Goal: Use online tool/utility: Utilize a website feature to perform a specific function

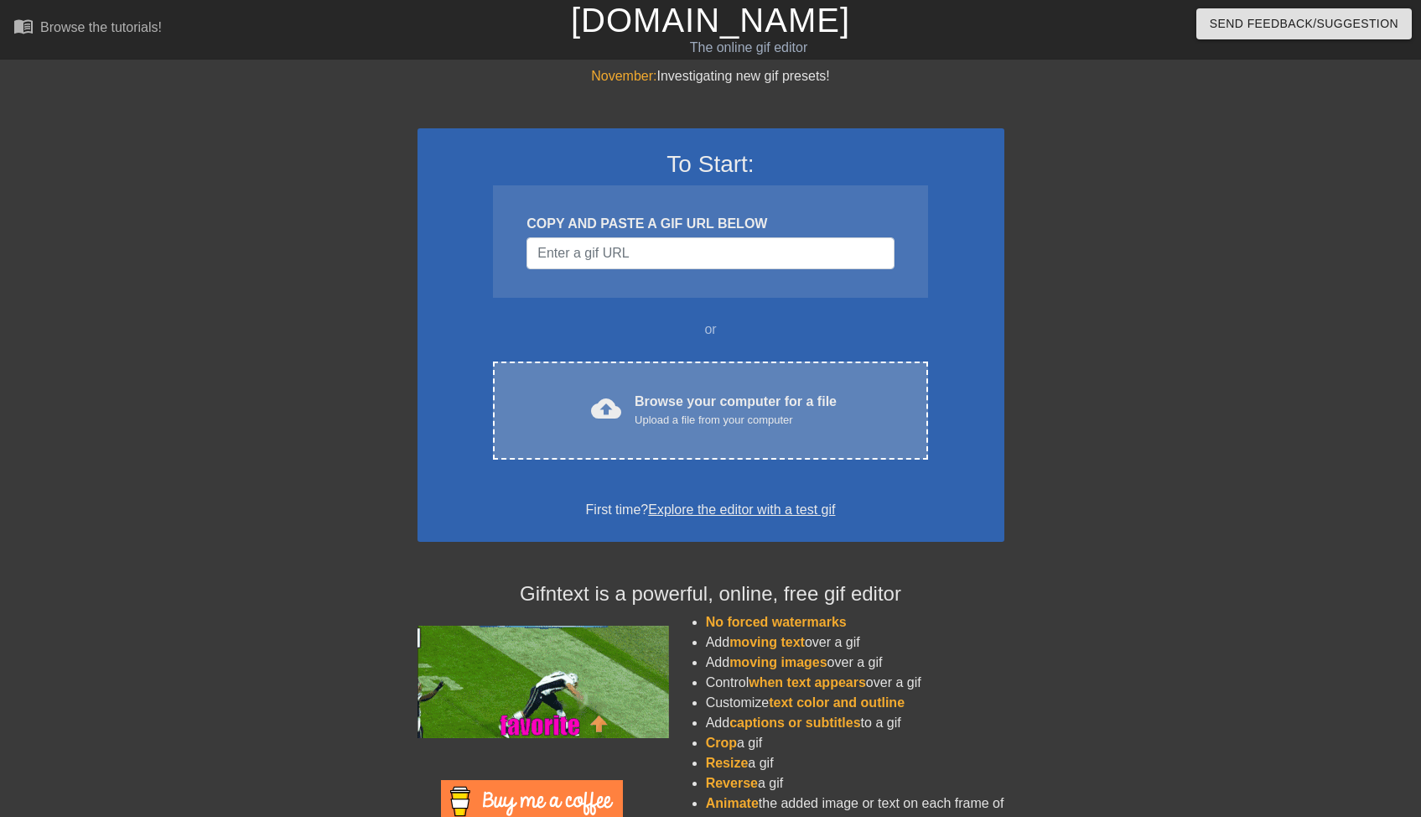
click at [711, 408] on div "Browse your computer for a file Upload a file from your computer" at bounding box center [736, 410] width 202 height 37
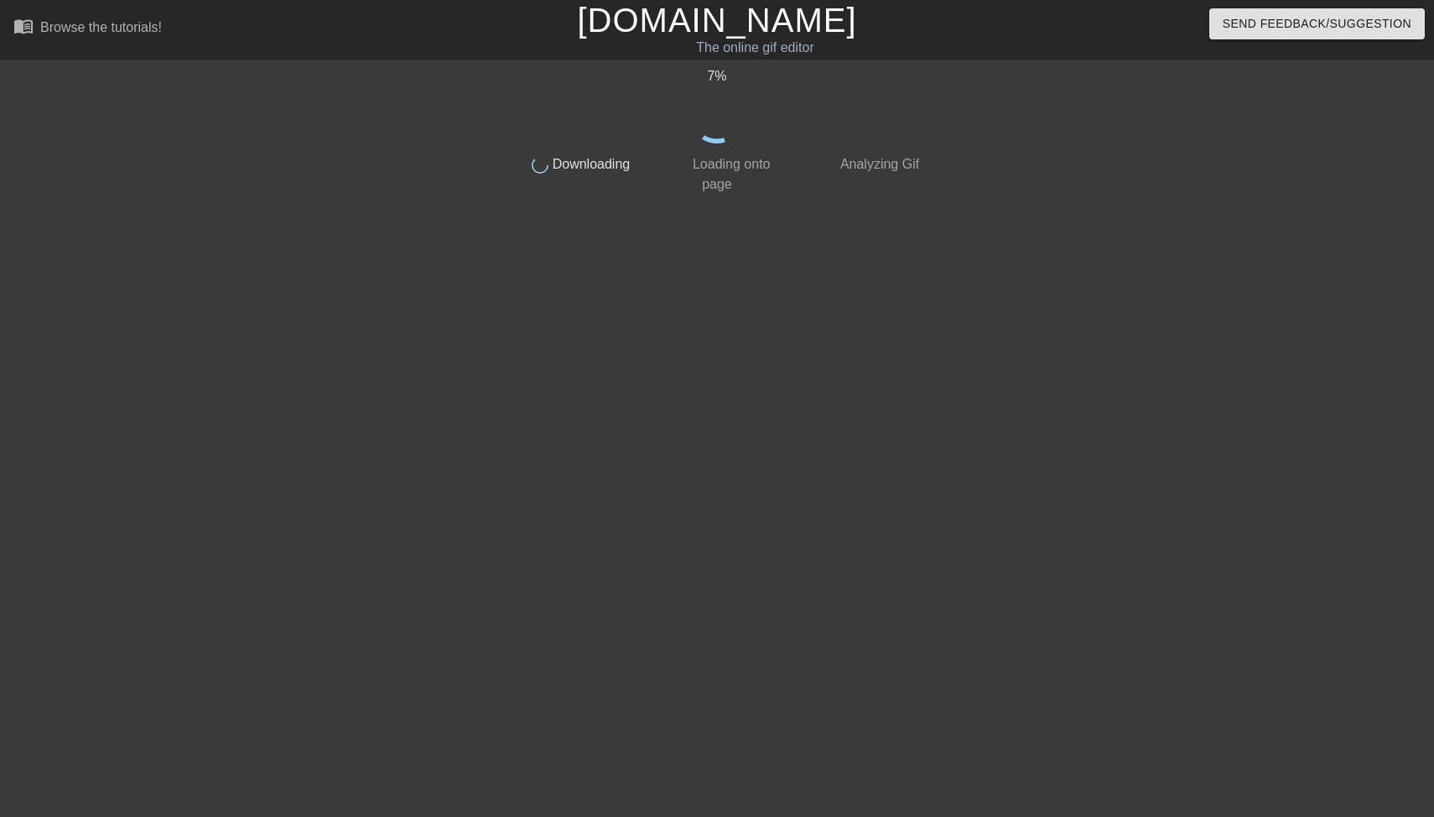
click at [689, 23] on link "[DOMAIN_NAME]" at bounding box center [716, 20] width 279 height 37
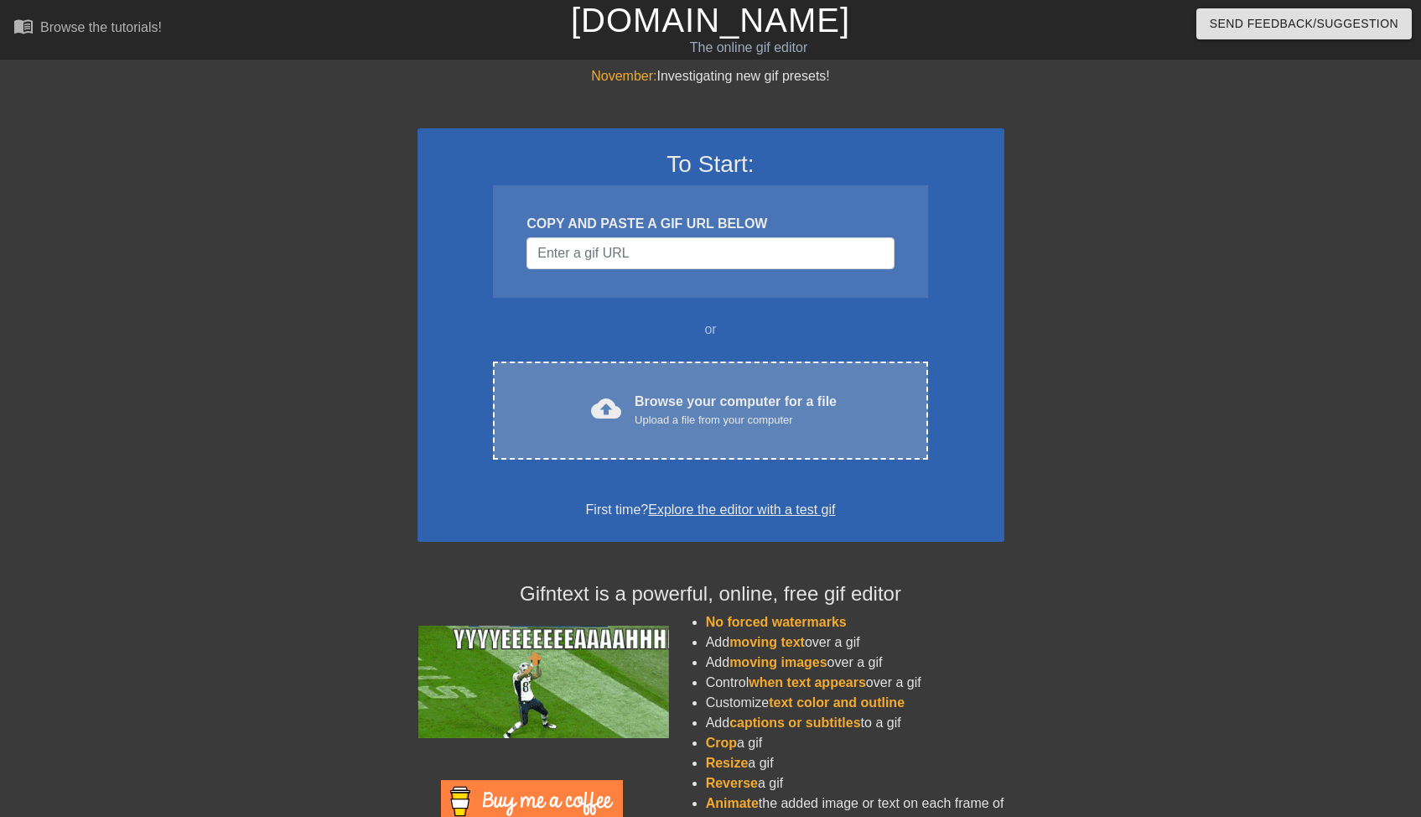
click at [683, 389] on div "cloud_upload Browse your computer for a file Upload a file from your computer C…" at bounding box center [710, 410] width 434 height 98
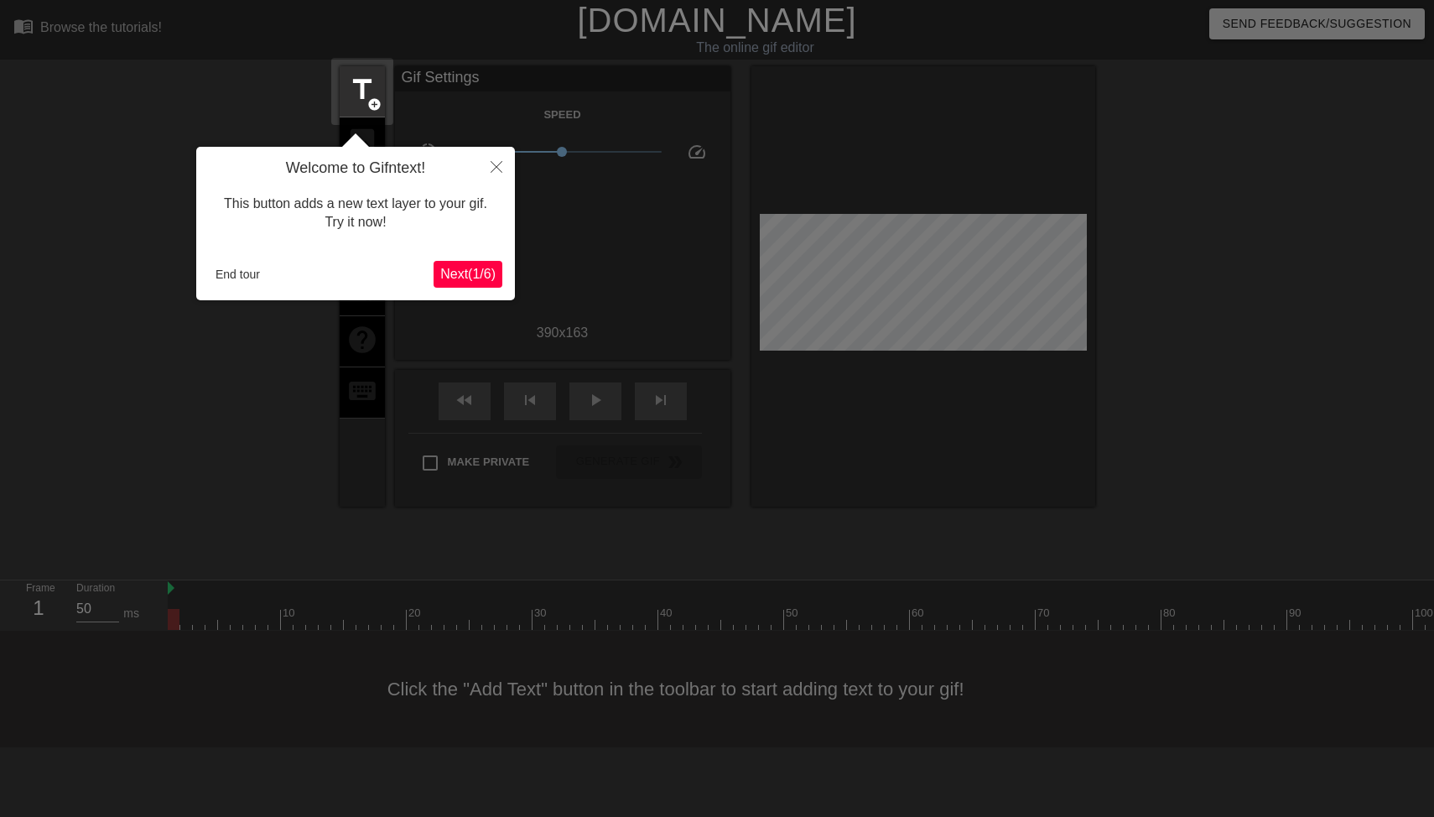
click at [497, 160] on button "Close" at bounding box center [496, 166] width 37 height 39
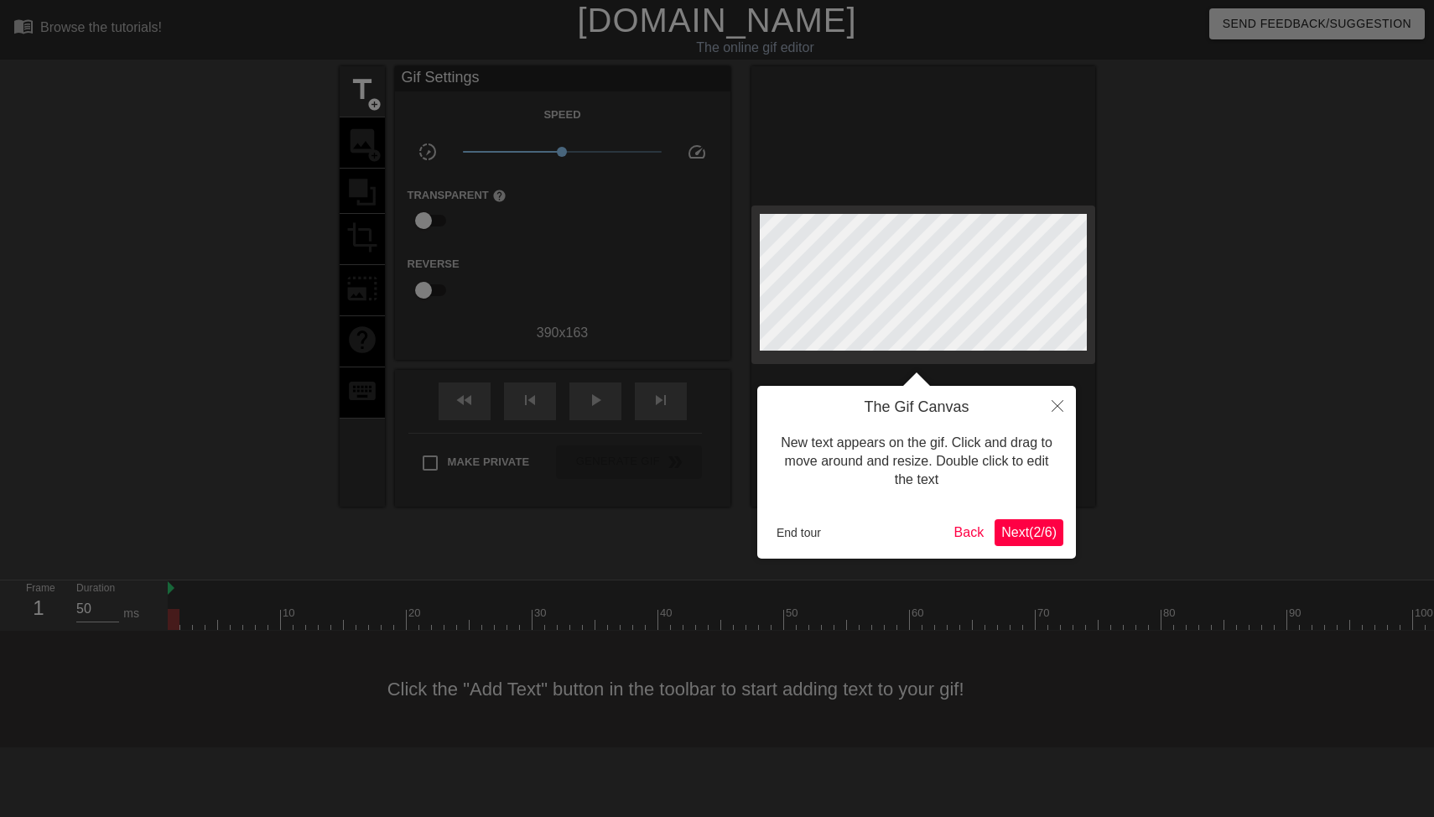
click at [792, 520] on button "End tour" at bounding box center [799, 532] width 58 height 25
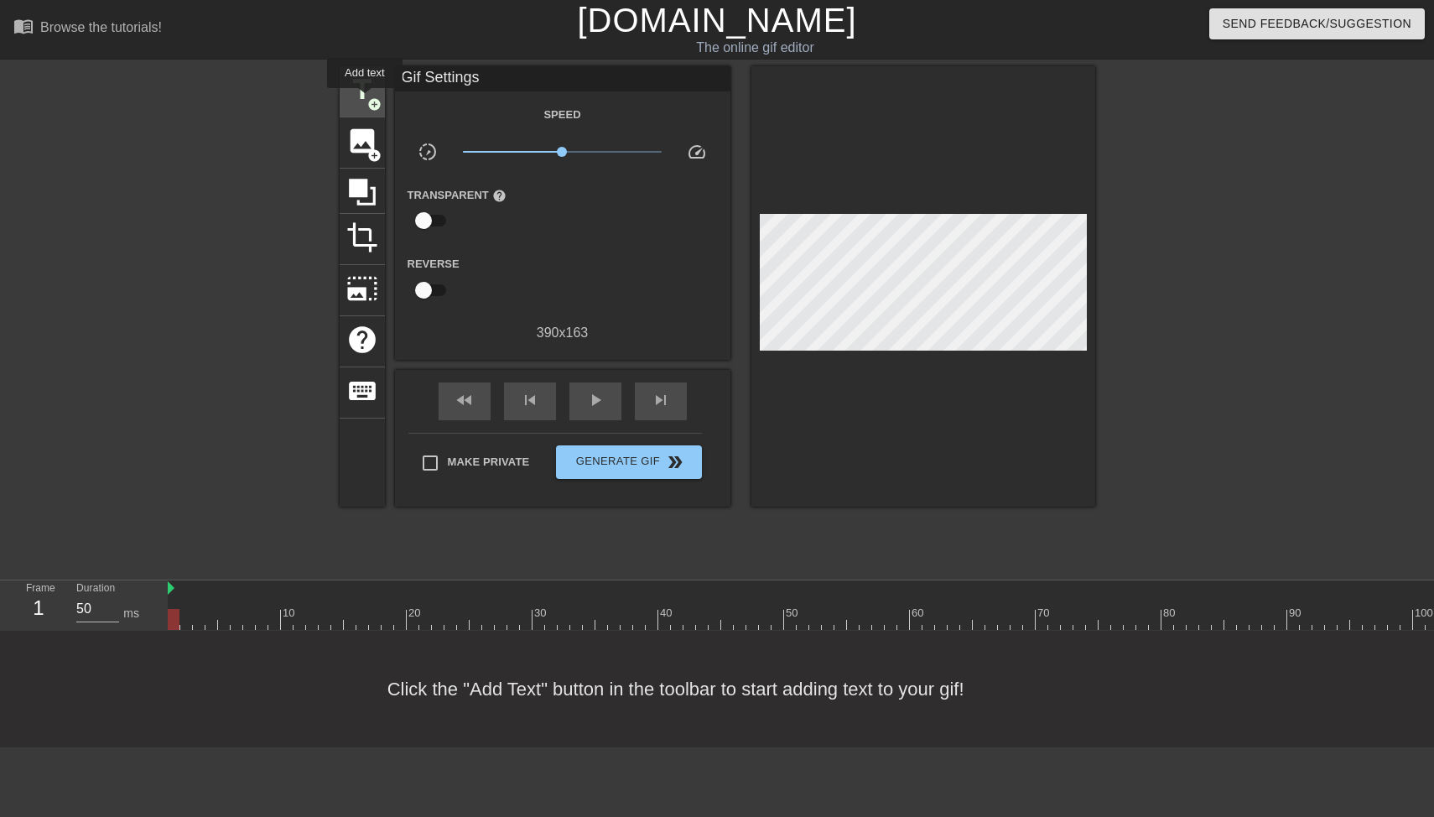
click at [366, 100] on span "title" at bounding box center [362, 90] width 32 height 32
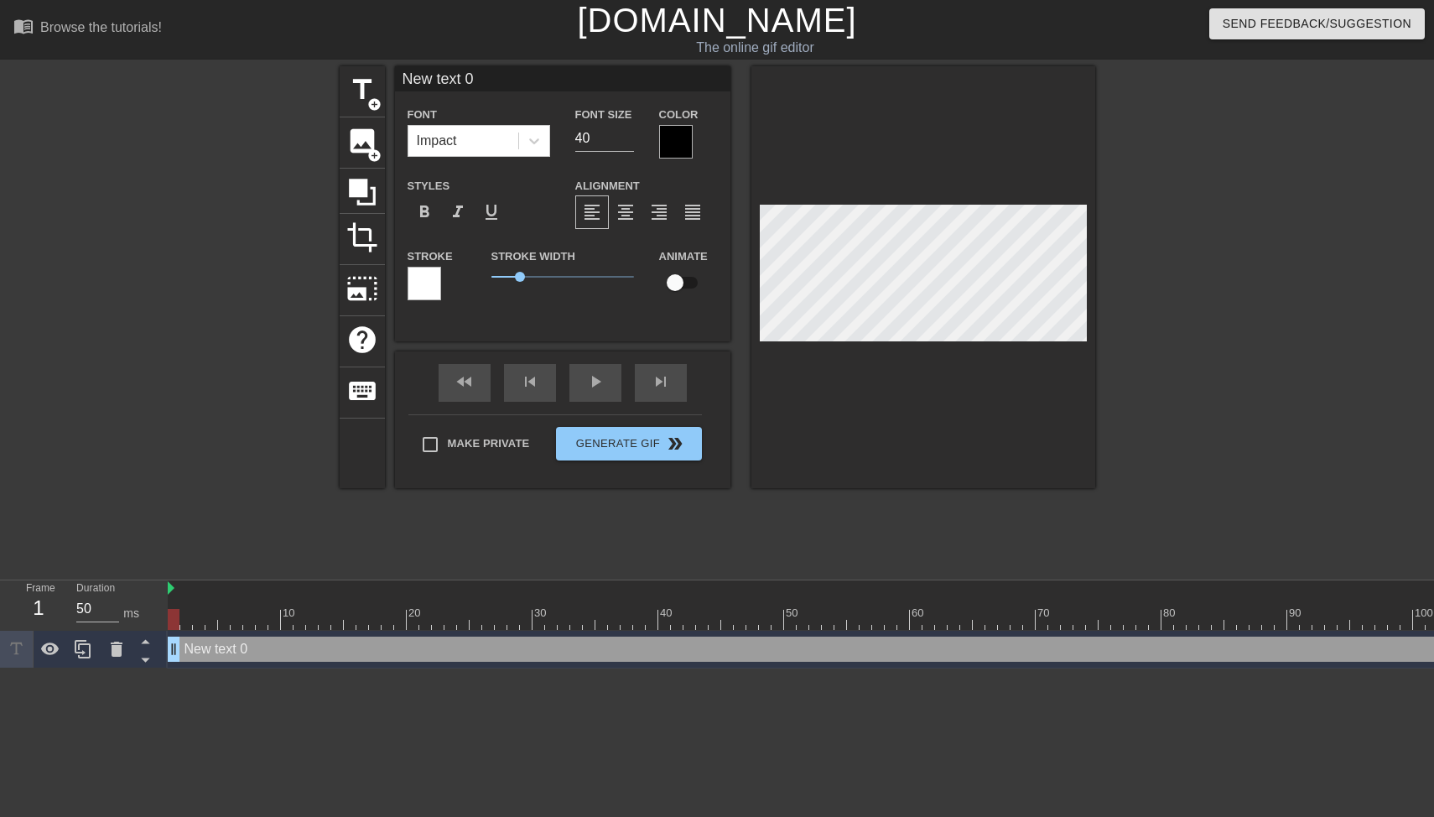
type input "Зашел в Директ, а там мало фрода и заявки конвертируются в квалы"
type textarea "Зашел в Директ, а там мало фрода и заявки конвертируются в квалы"
click at [603, 138] on input "40" at bounding box center [604, 138] width 59 height 27
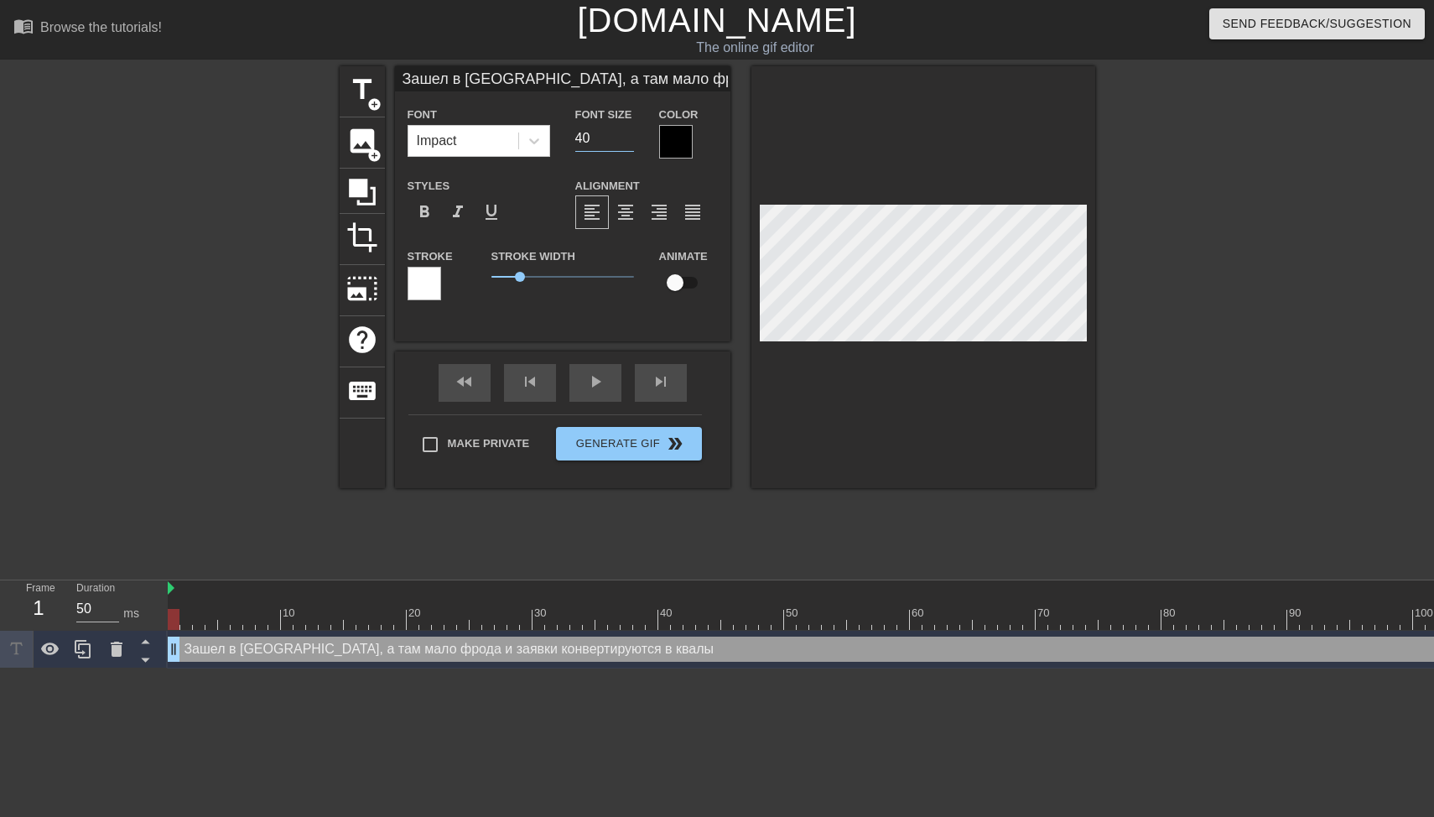
click at [603, 138] on input "40" at bounding box center [604, 138] width 59 height 27
type input "15"
type input "Зашел в Директ, а там мало фродаи заявки конвертируются в квалы"
type textarea "Зашел в Директ, а там мало фродаи заявки конвертируются в квалы"
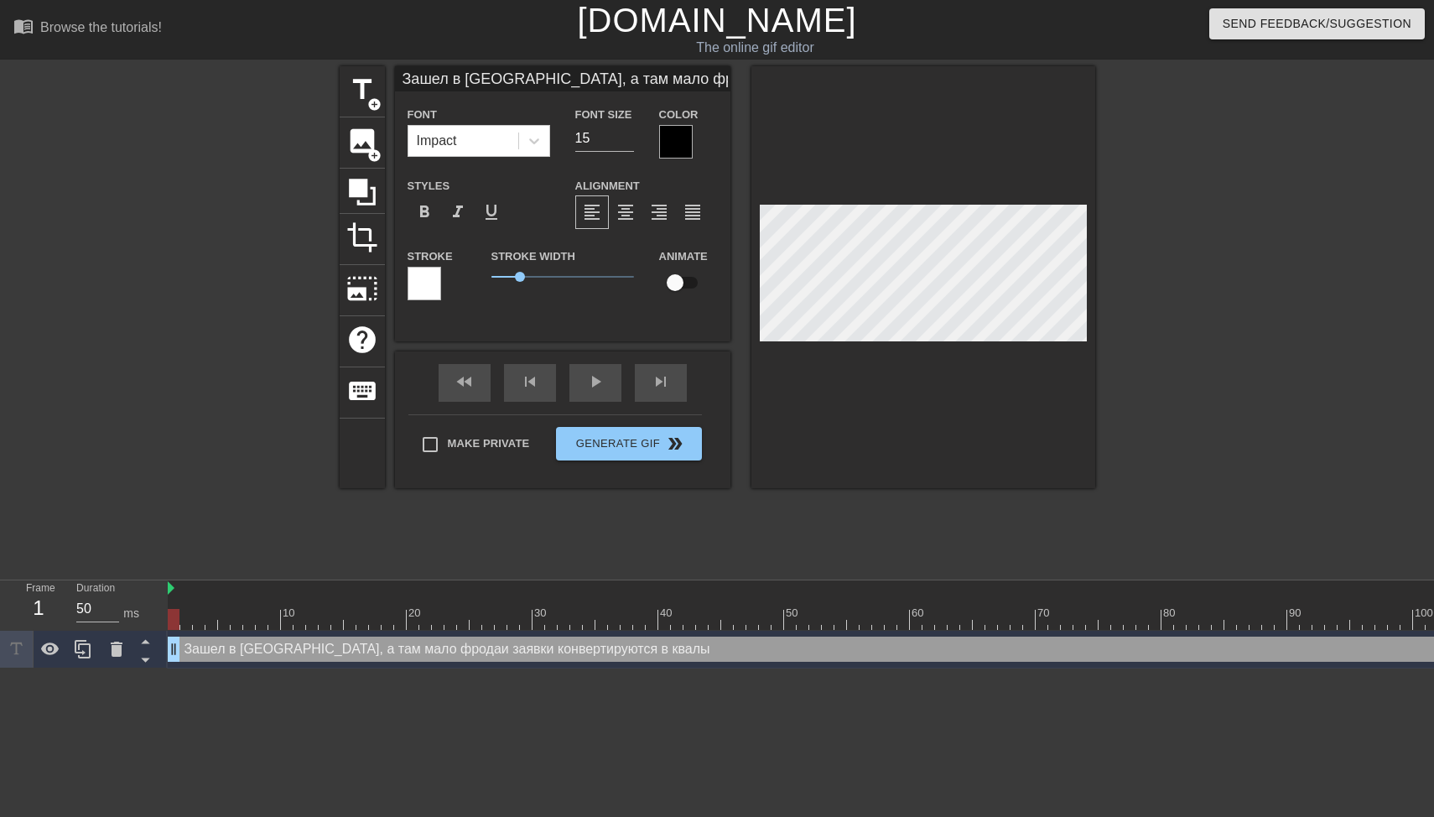
type input "Зашел в Директ, а там мало фродаи заявки конвертируются в квалы"
type textarea "Зашел в Директ, а там мало фрода и заявки конвертируются в квалы"
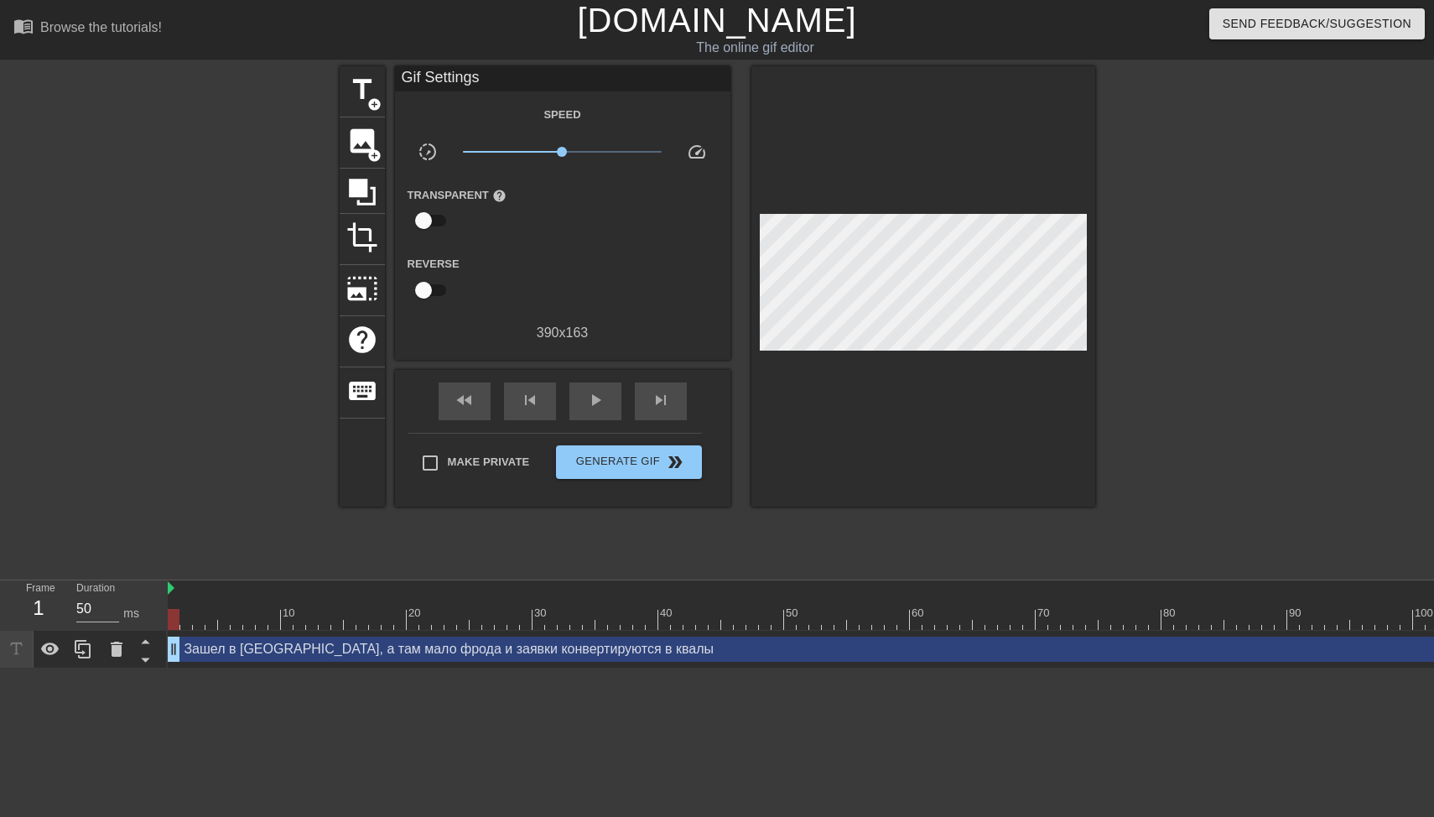
click at [1178, 274] on div at bounding box center [1241, 317] width 252 height 503
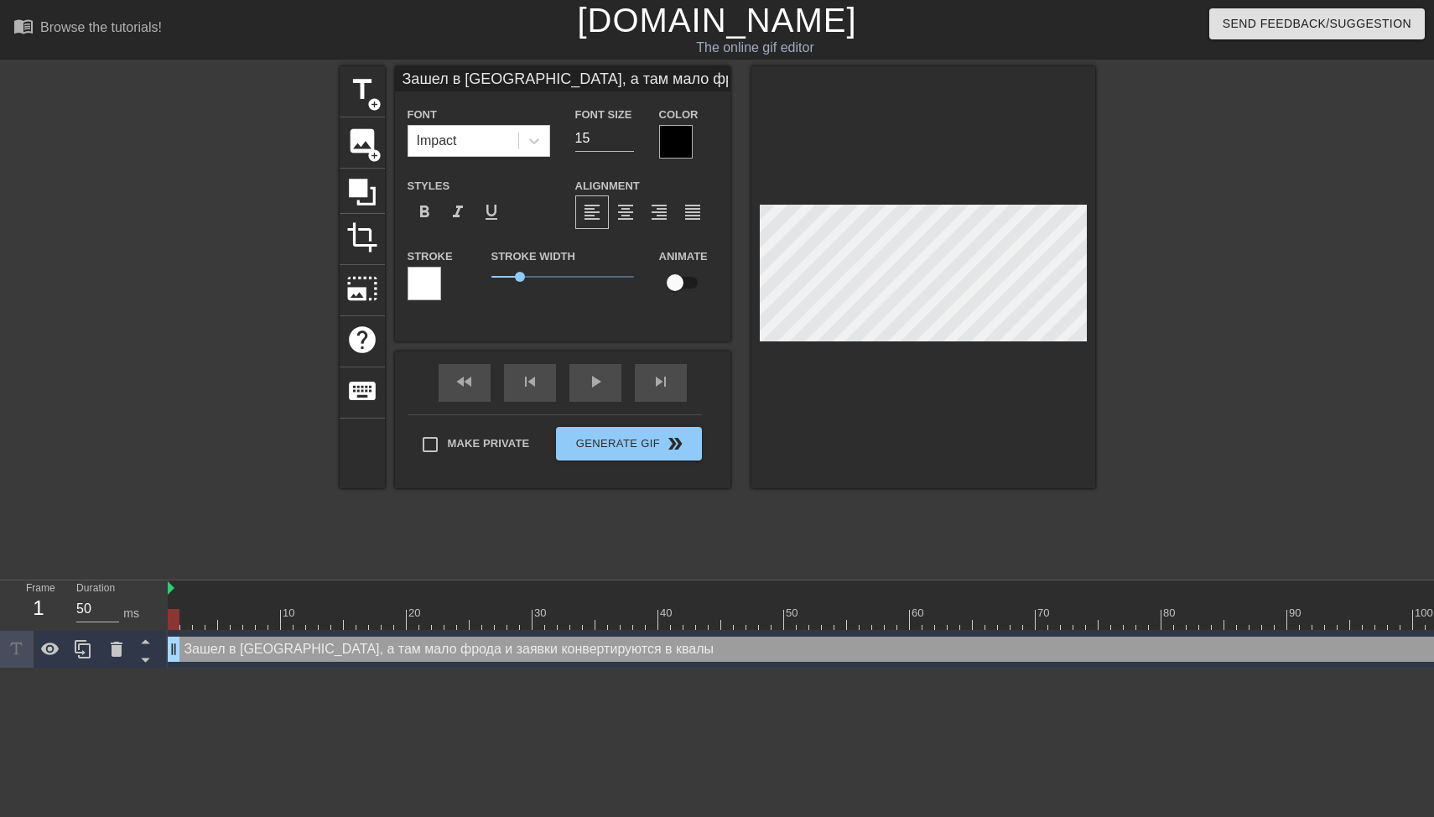
click at [677, 147] on div at bounding box center [676, 142] width 34 height 34
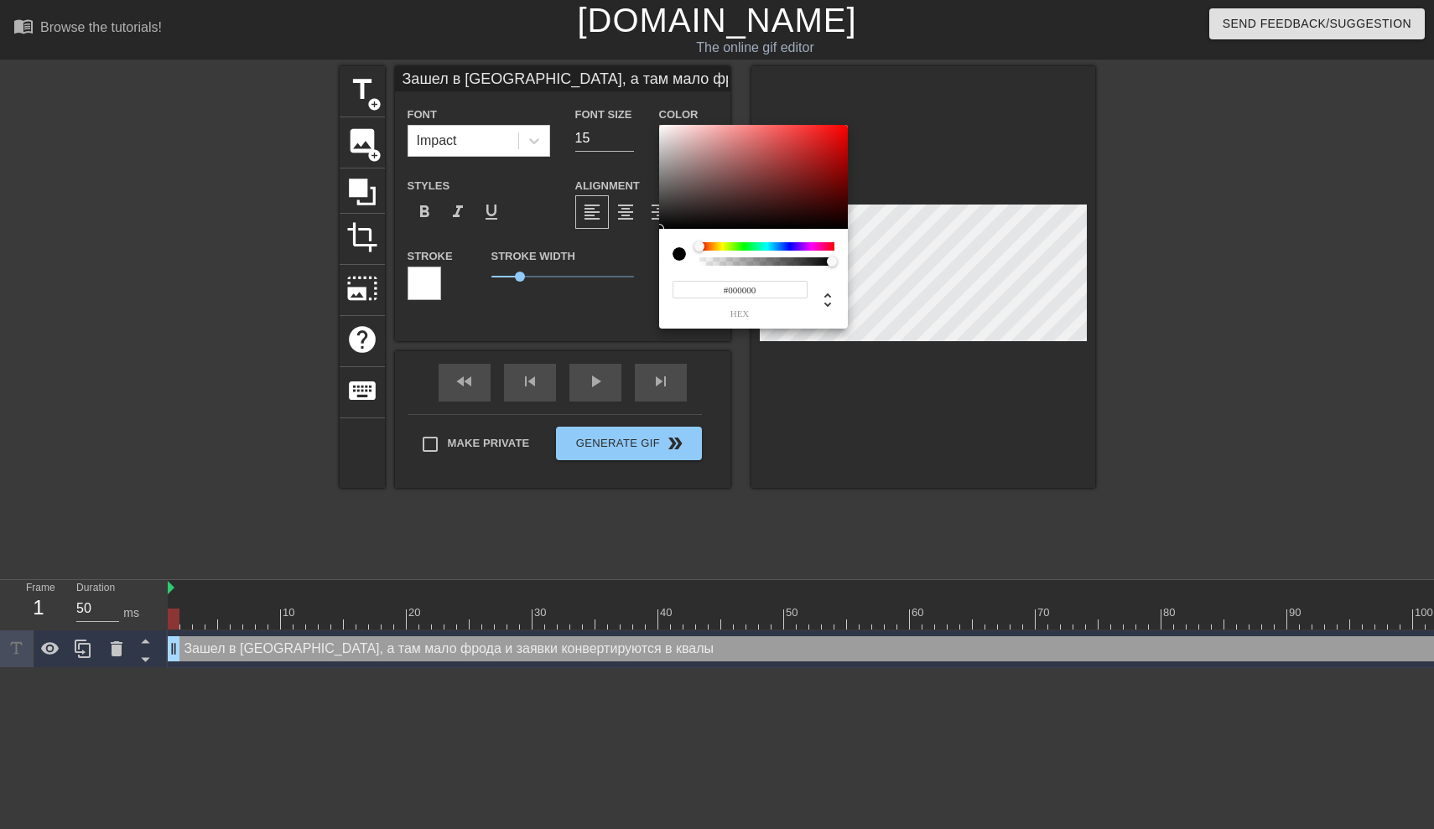
type input "Зашел в Директ, а там мало фродаи заявки конвертируются в квалы"
type input "#352A2A"
type input "Зашел в Директ, а там мало фродаи заявки конвертируются в квалы"
type input "#372B2B"
type input "Зашел в Директ, а там мало фродаи заявки конвертируются в квалы"
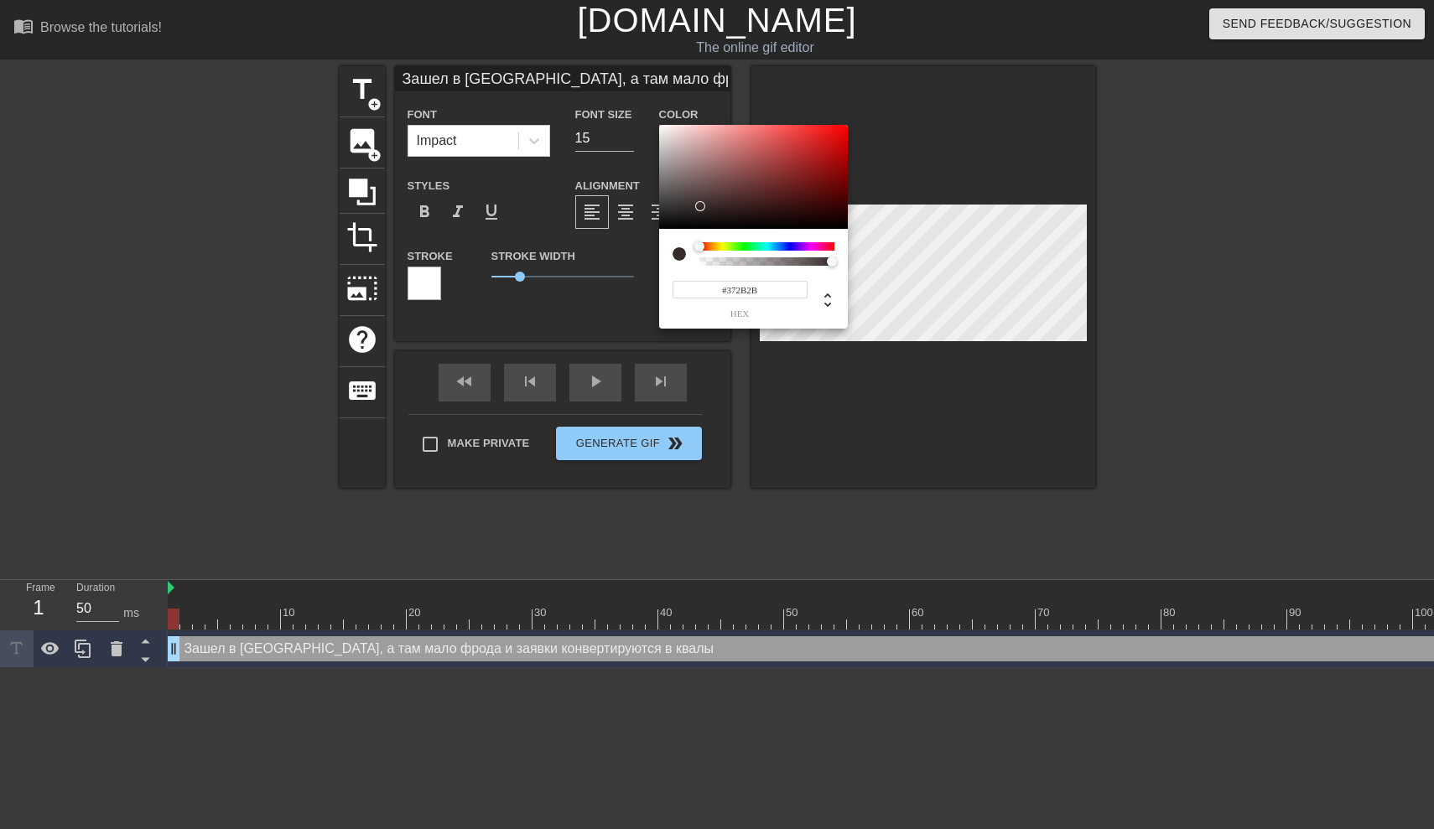
type input "#736363"
type input "Зашел в Директ, а там мало фродаи заявки конвертируются в квалы"
type input "#FFFFFF"
drag, startPoint x: 699, startPoint y: 207, endPoint x: 601, endPoint y: 38, distance: 195.8
click at [601, 38] on div "#FFFFFF hex" at bounding box center [717, 414] width 1434 height 829
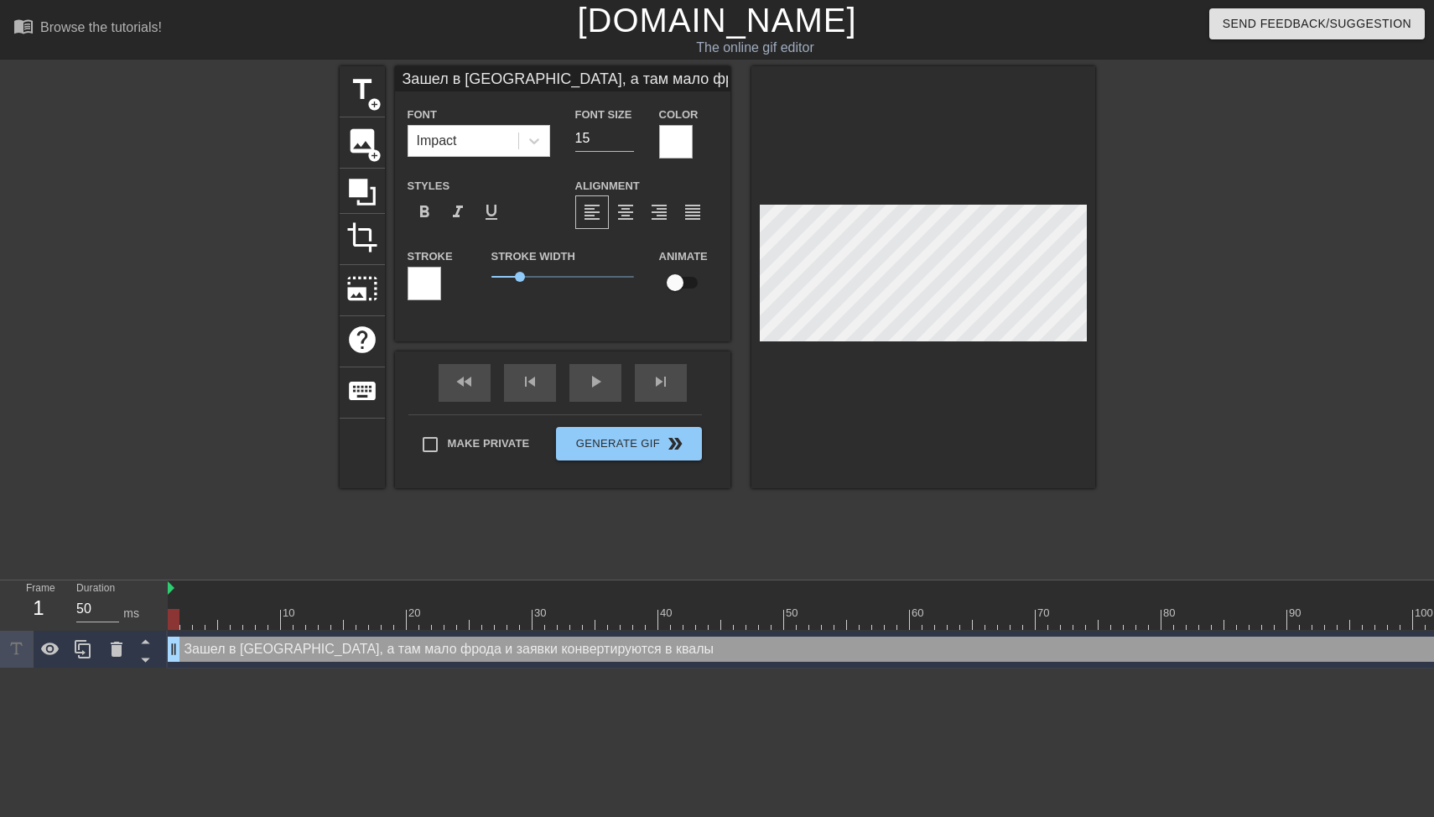
click at [411, 288] on div at bounding box center [425, 284] width 34 height 34
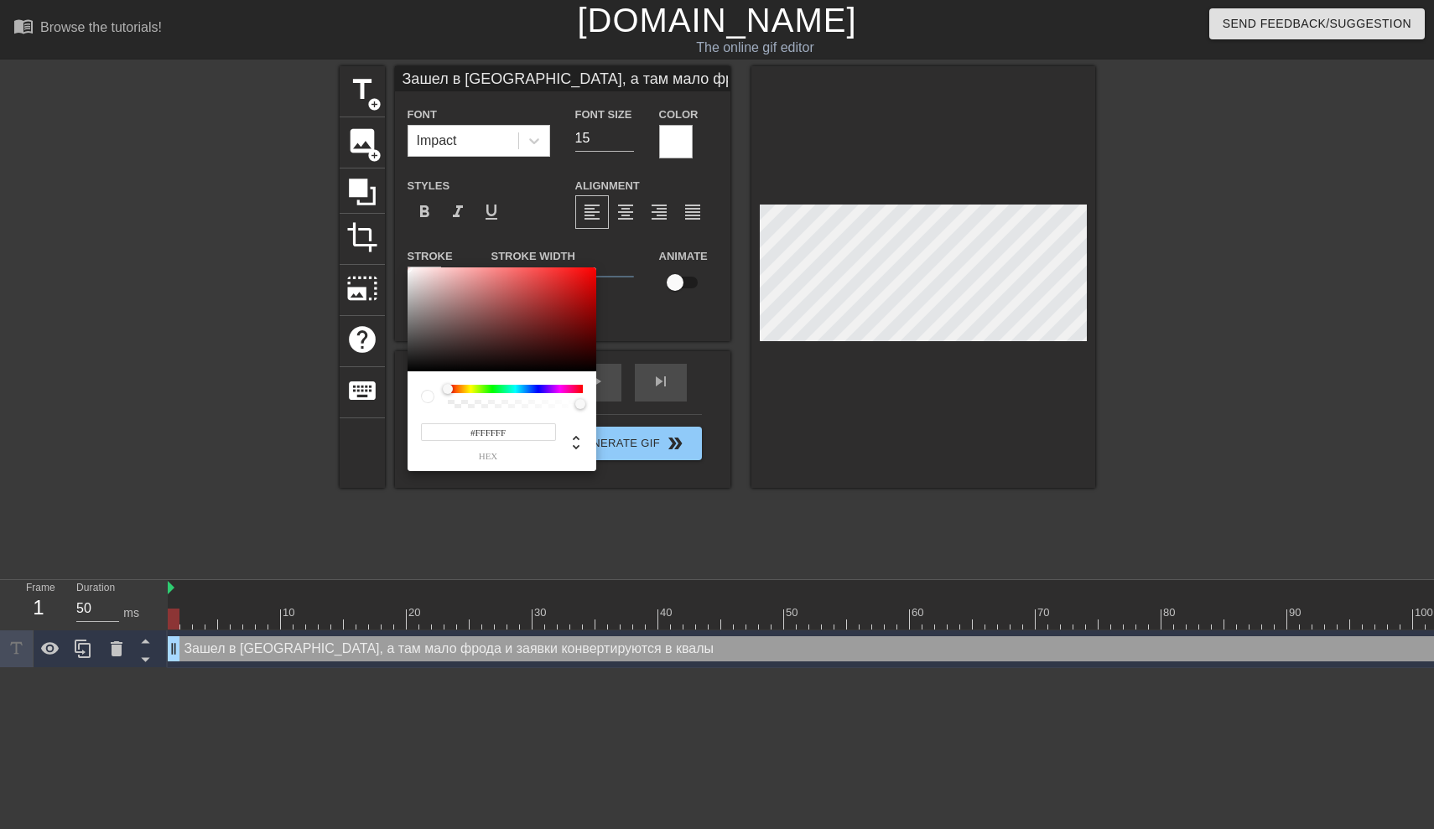
type input "Зашел в Директ, а там мало фродаи заявки конвертируются в квалы"
type input "#836262"
type input "Зашел в Директ, а там мало фродаи заявки конвертируются в квалы"
type input "#735858"
type input "Зашел в Директ, а там мало фродаи заявки конвертируются в квалы"
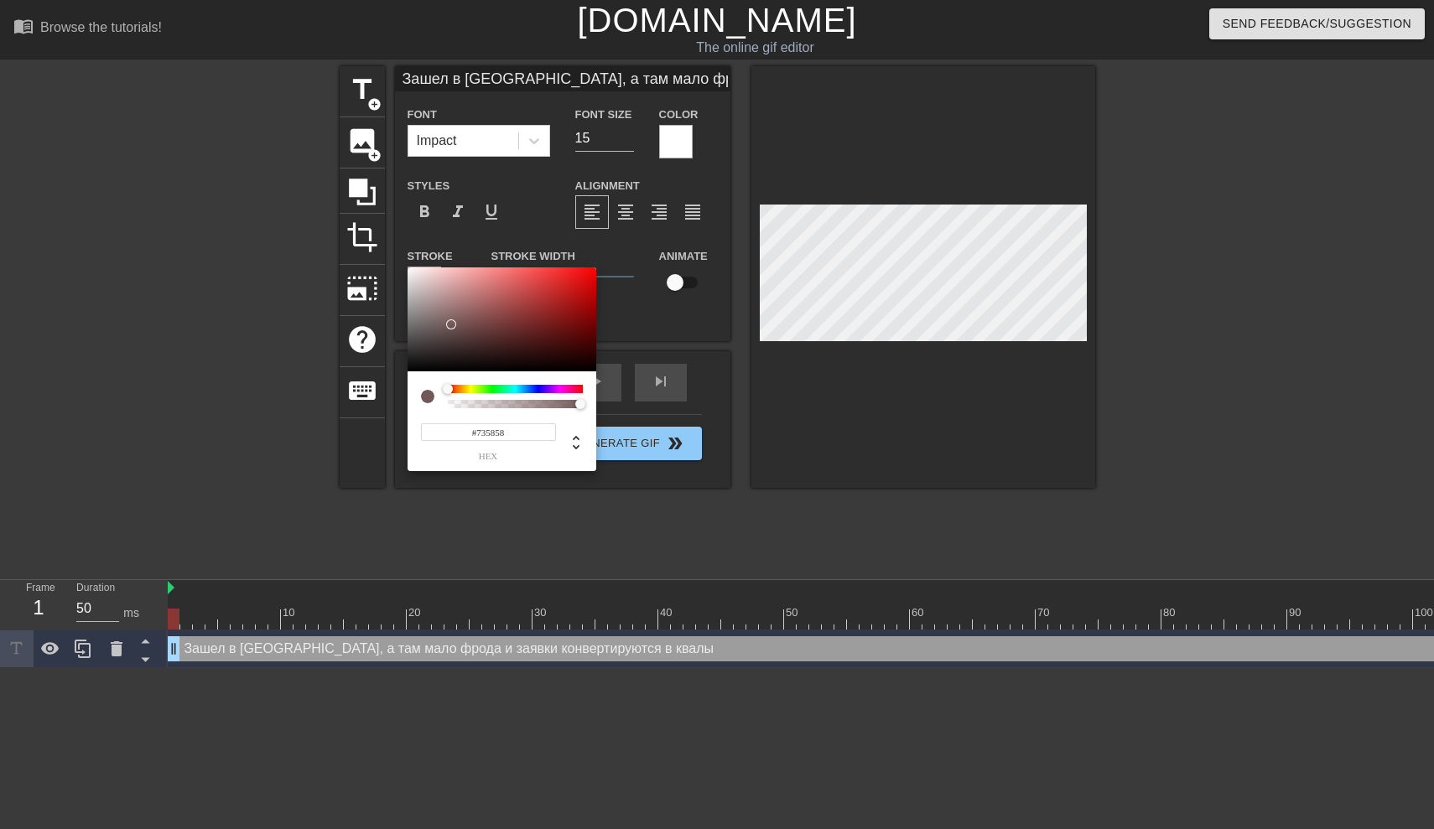
type input "#272727"
type input "Зашел в Директ, а там мало фродаи заявки конвертируются в квалы"
type input "#000000"
type input "Зашел в Директ, а там мало фродаи заявки конвертируются в квалы"
drag, startPoint x: 455, startPoint y: 318, endPoint x: 265, endPoint y: 438, distance: 224.3
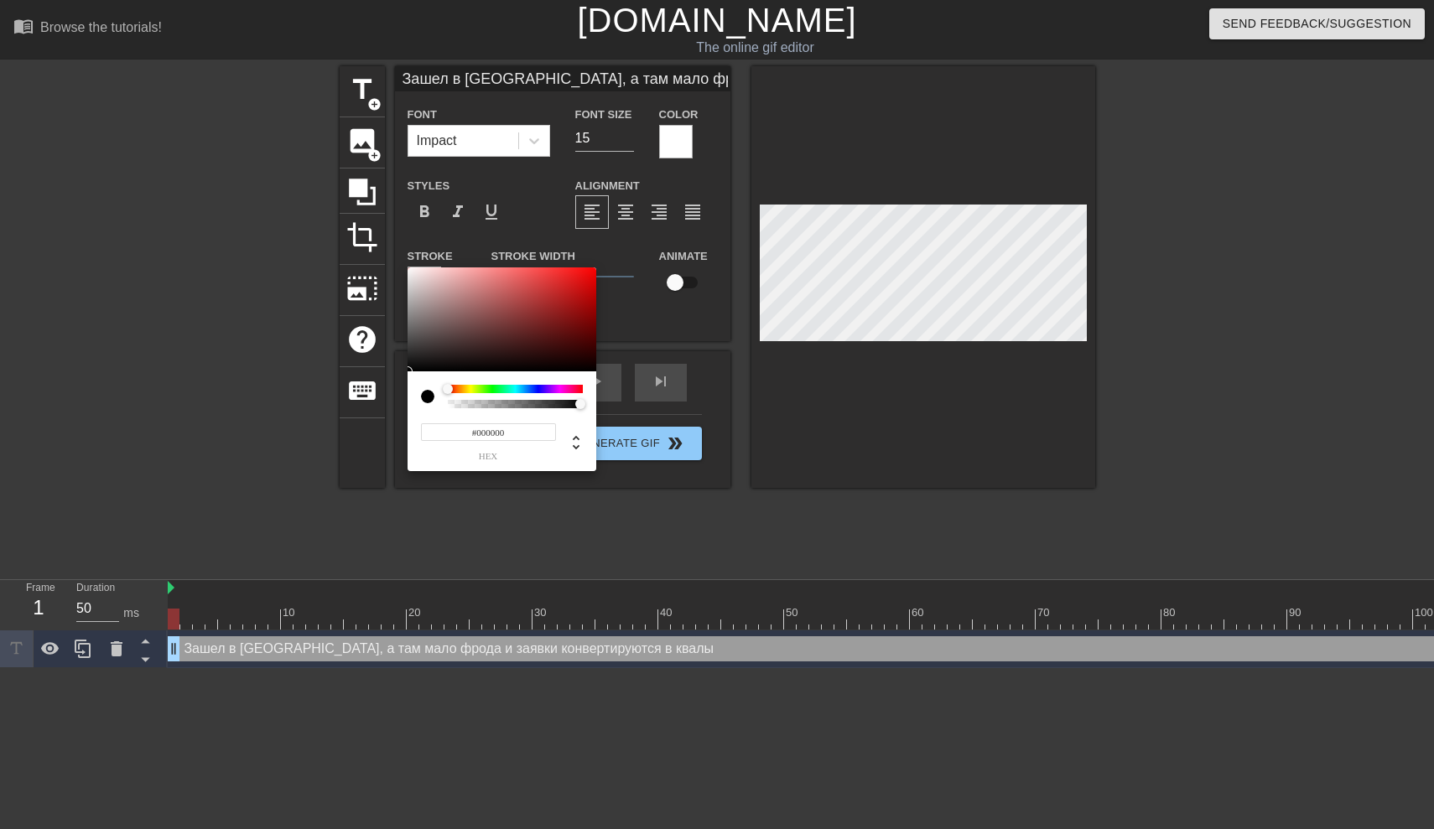
click at [265, 438] on div "#000000 hex" at bounding box center [717, 414] width 1434 height 829
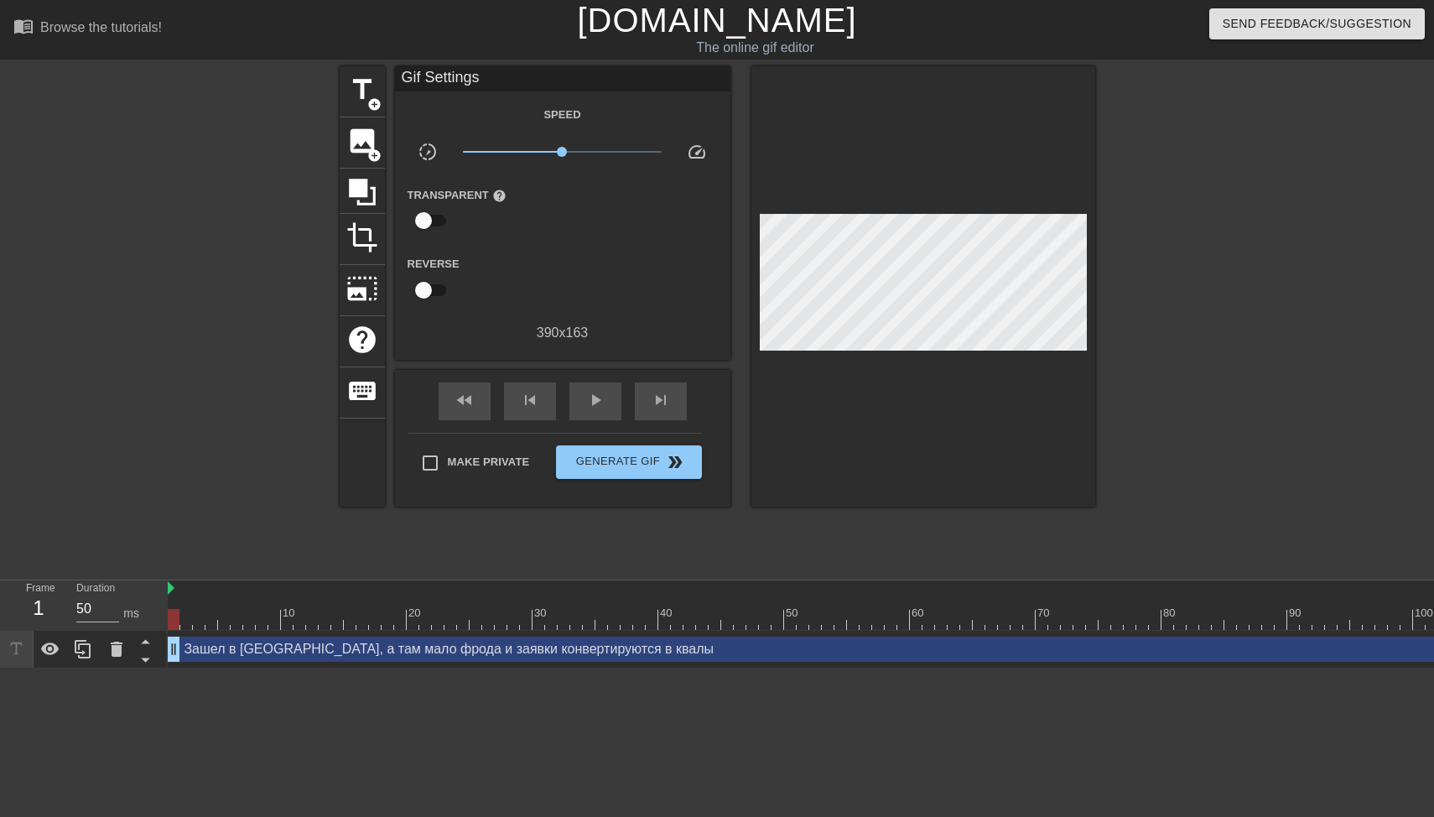
drag, startPoint x: 1130, startPoint y: 310, endPoint x: 1093, endPoint y: 309, distance: 36.9
click at [1130, 311] on div at bounding box center [1241, 317] width 252 height 503
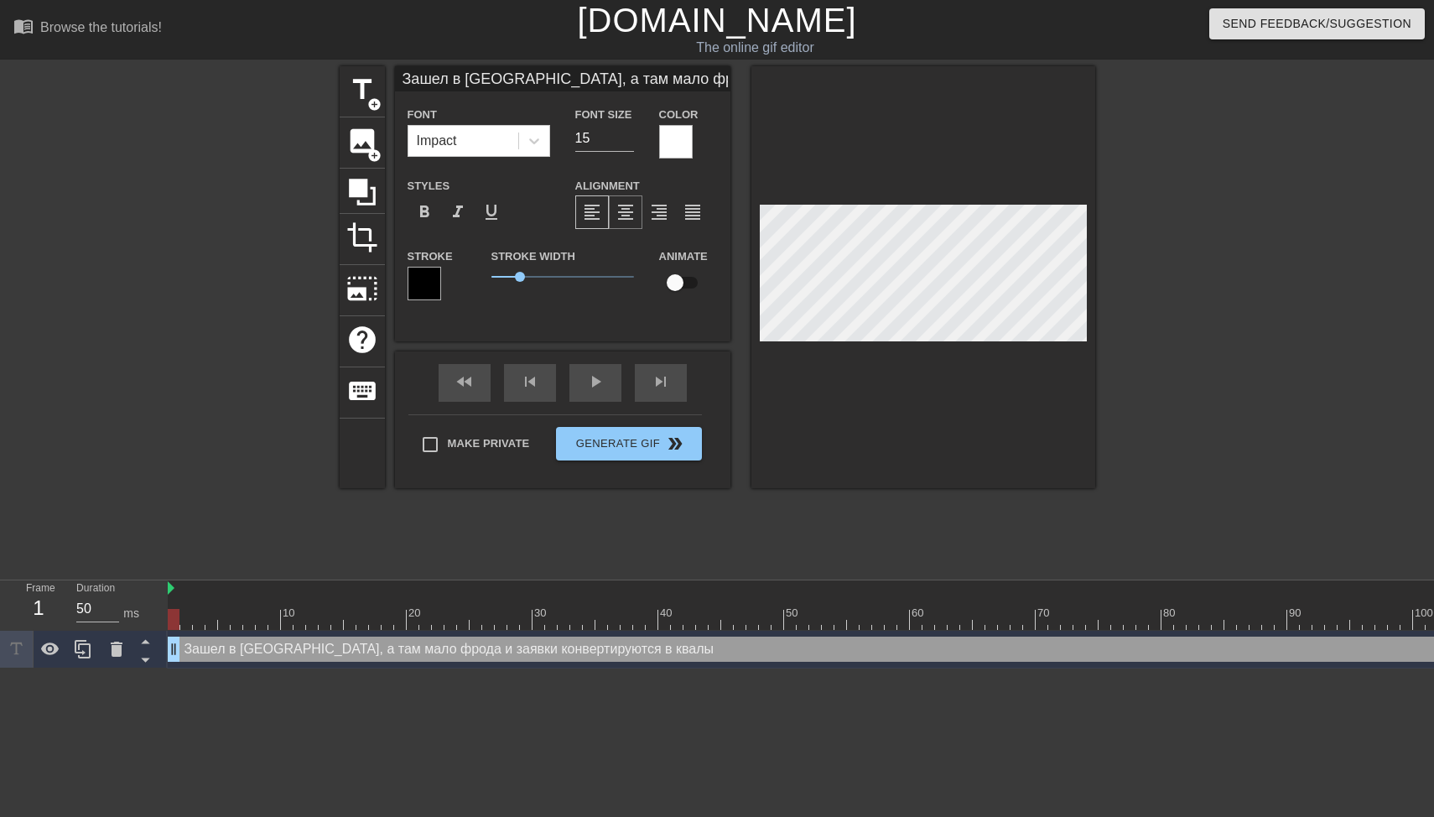
click at [630, 217] on span "format_align_center" at bounding box center [626, 212] width 20 height 20
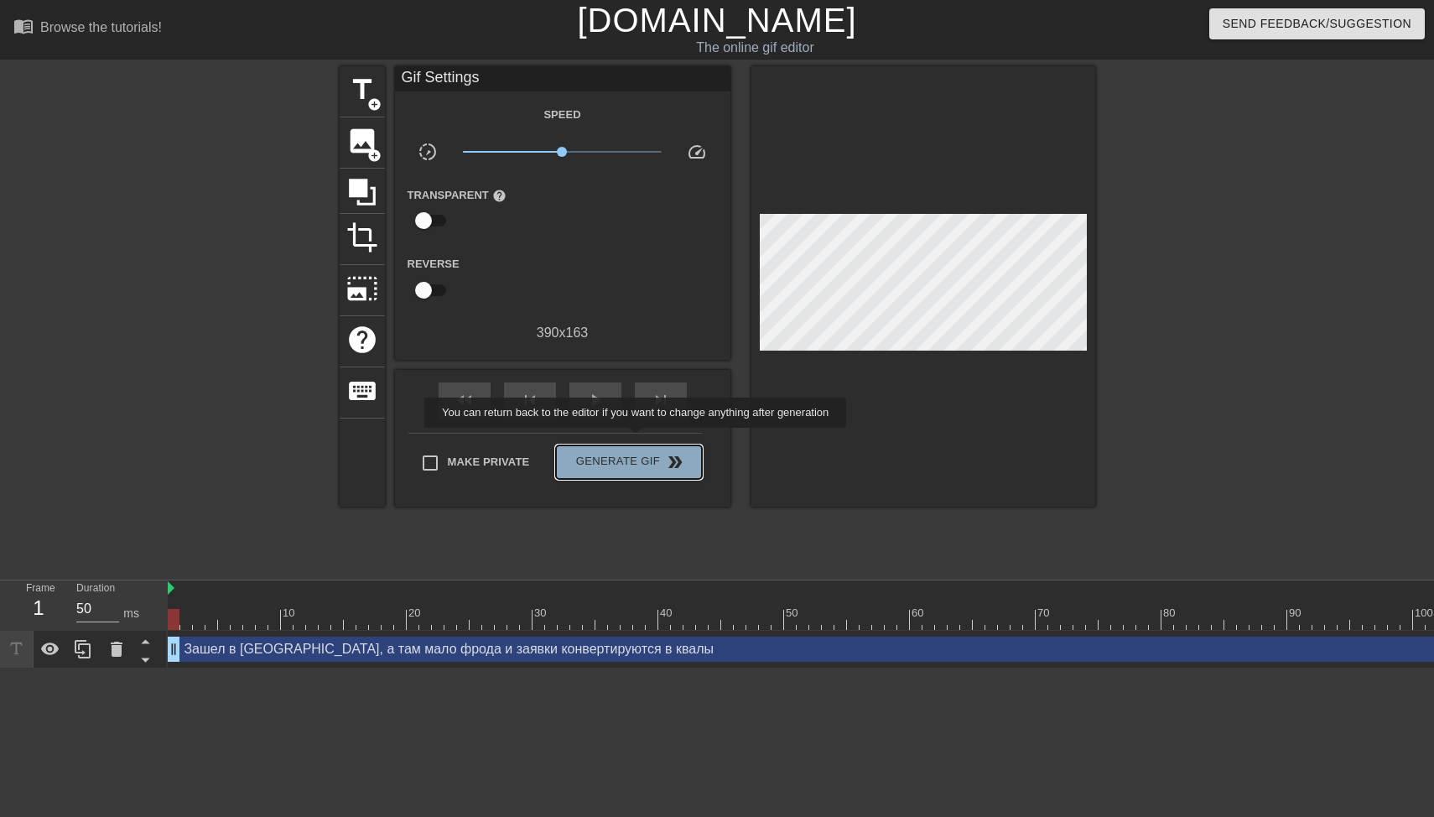
click at [647, 439] on div "Make Private Generate Gif double_arrow" at bounding box center [554, 466] width 293 height 66
click at [631, 462] on span "Generate Gif double_arrow" at bounding box center [629, 462] width 132 height 20
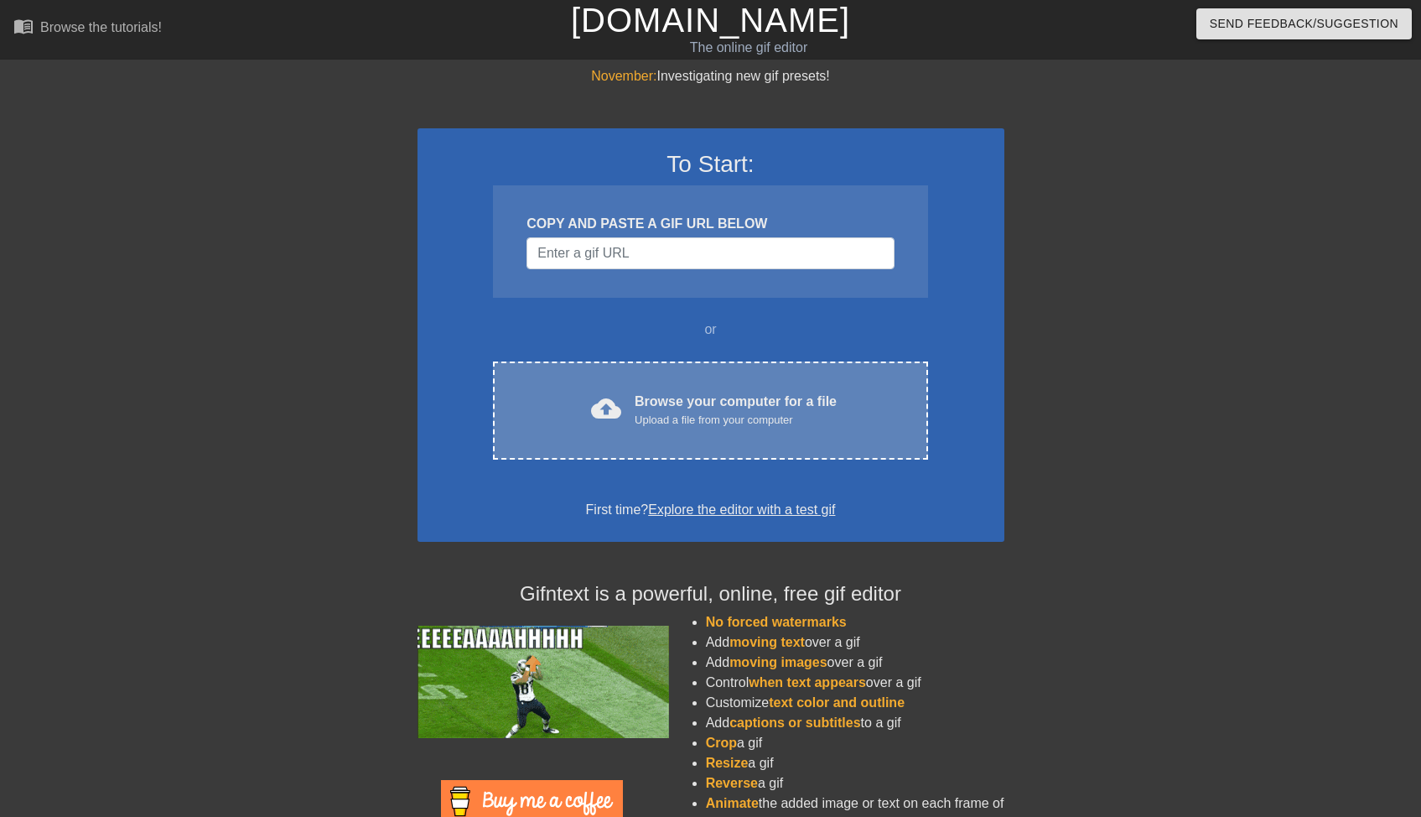
click at [635, 425] on div "Upload a file from your computer" at bounding box center [736, 420] width 202 height 17
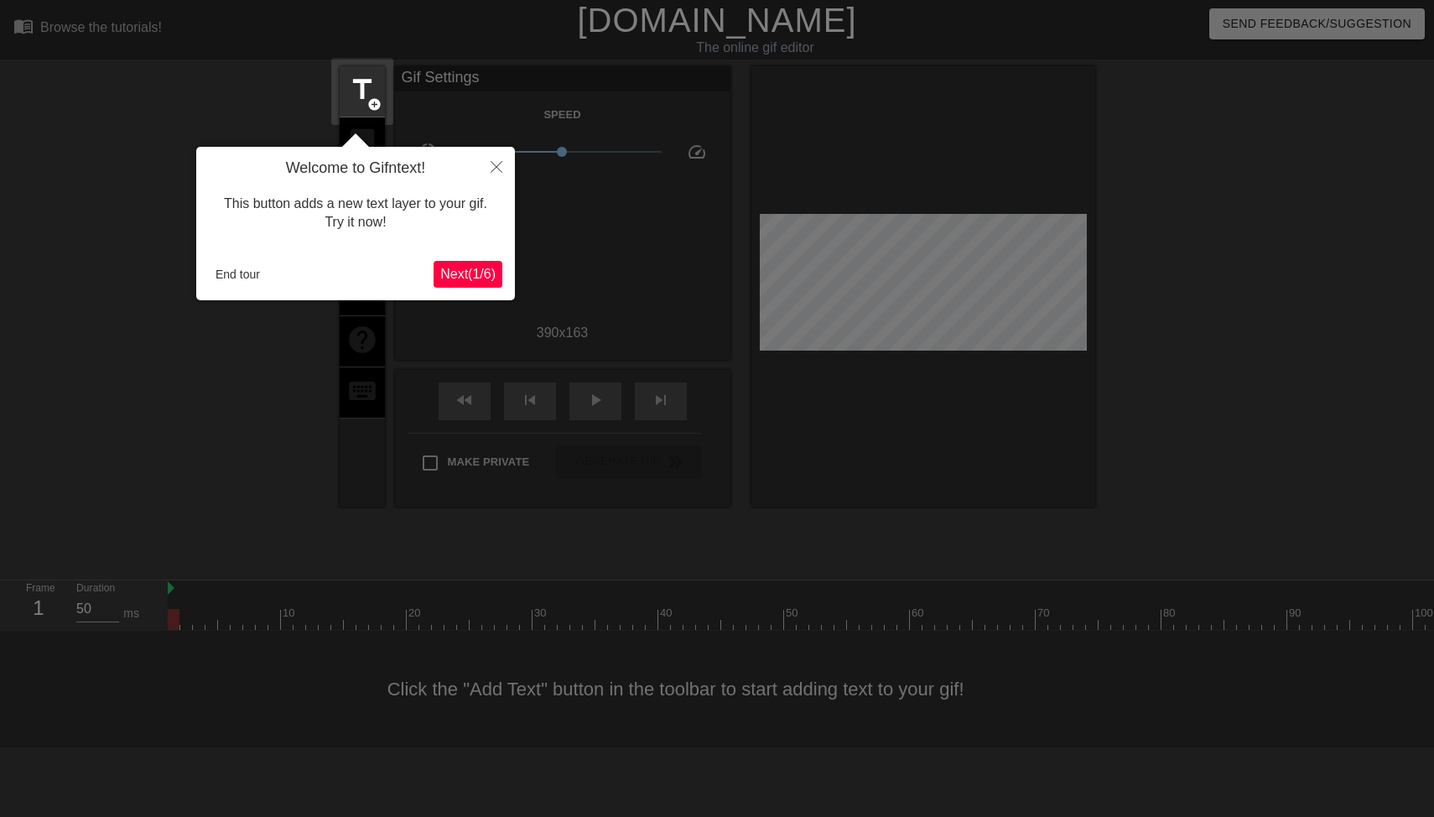
click at [253, 274] on button "End tour" at bounding box center [238, 274] width 58 height 25
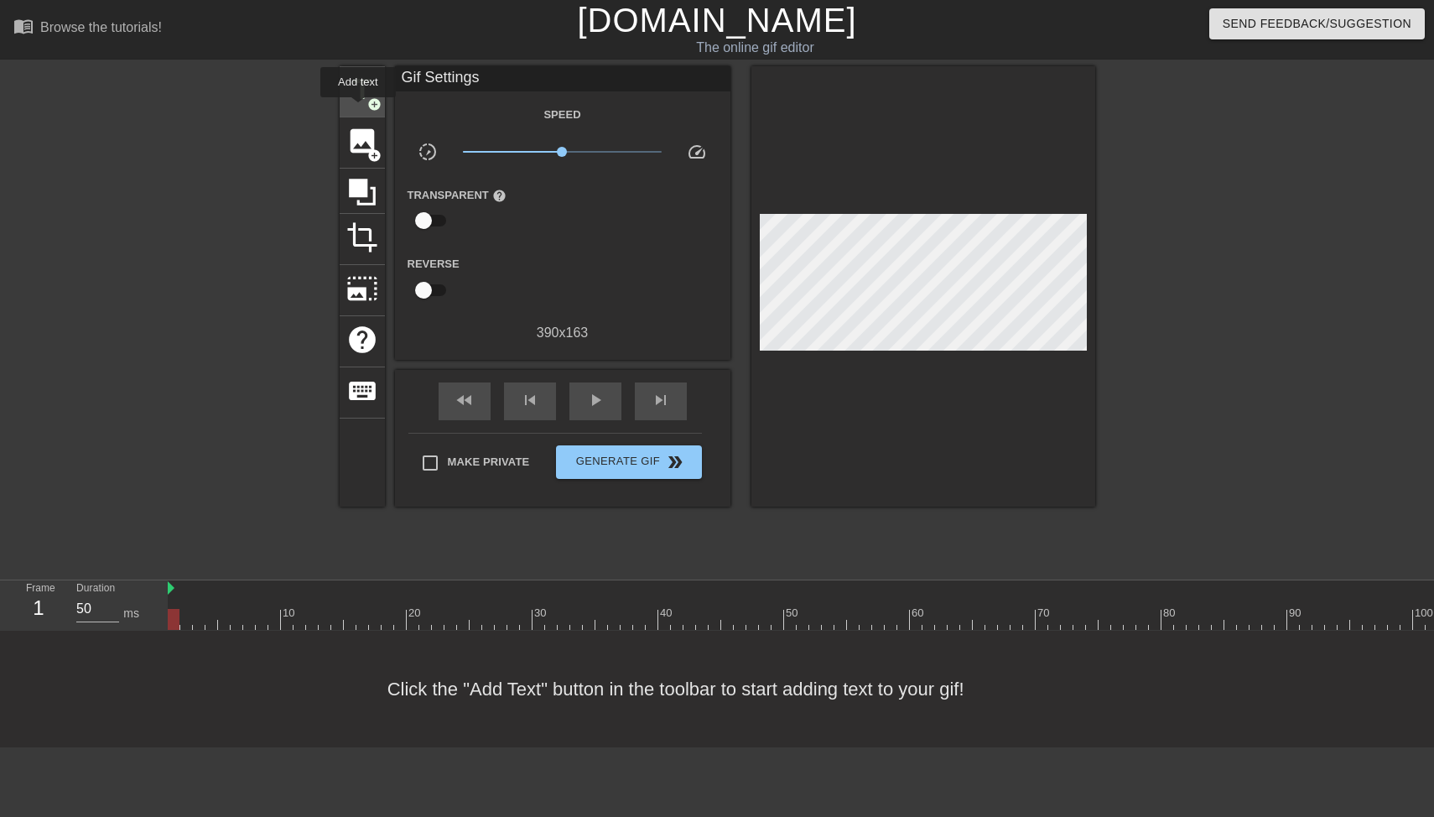
click at [359, 109] on div "title add_circle" at bounding box center [362, 91] width 45 height 51
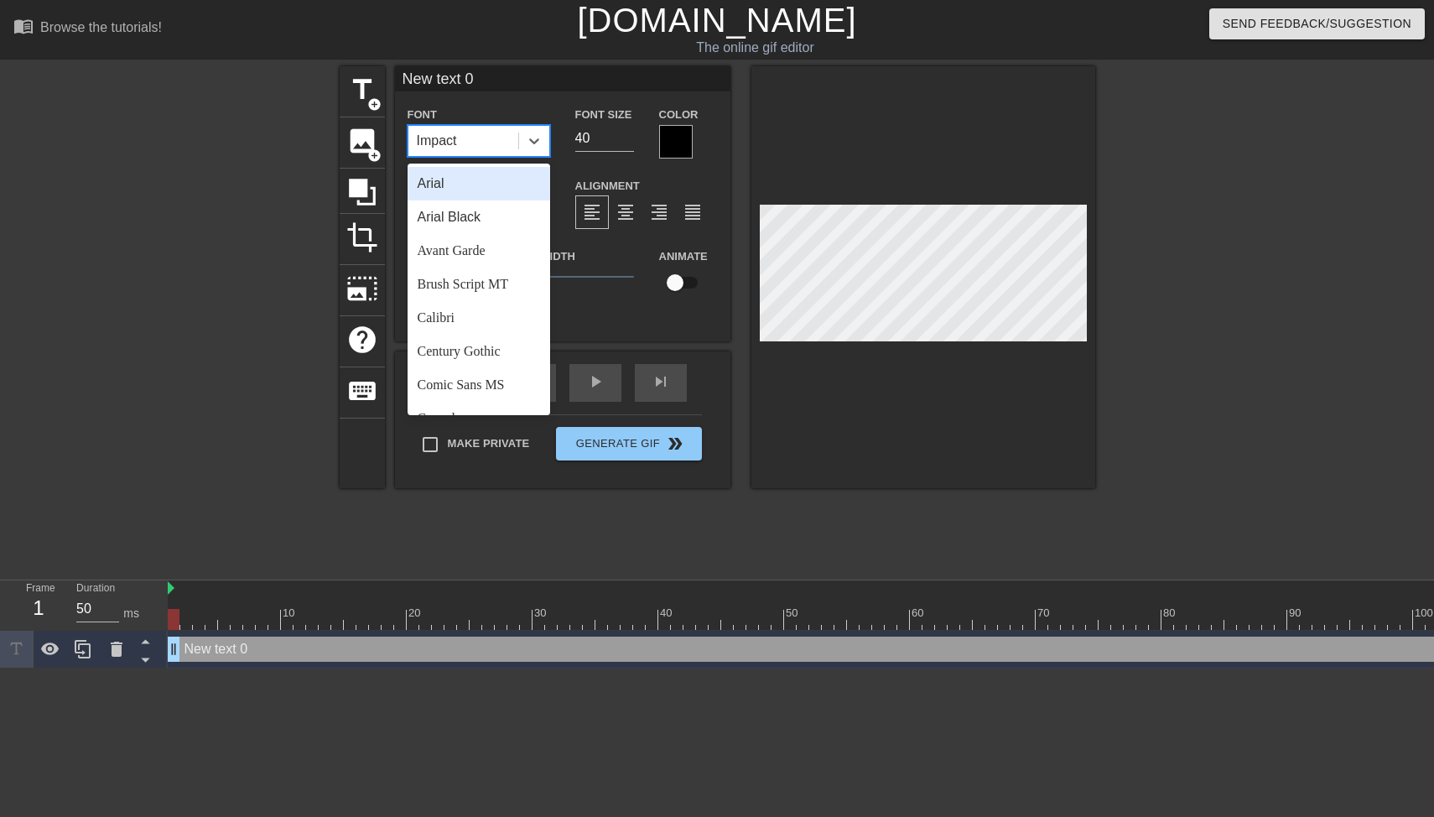
click at [475, 143] on div "Impact" at bounding box center [463, 141] width 110 height 30
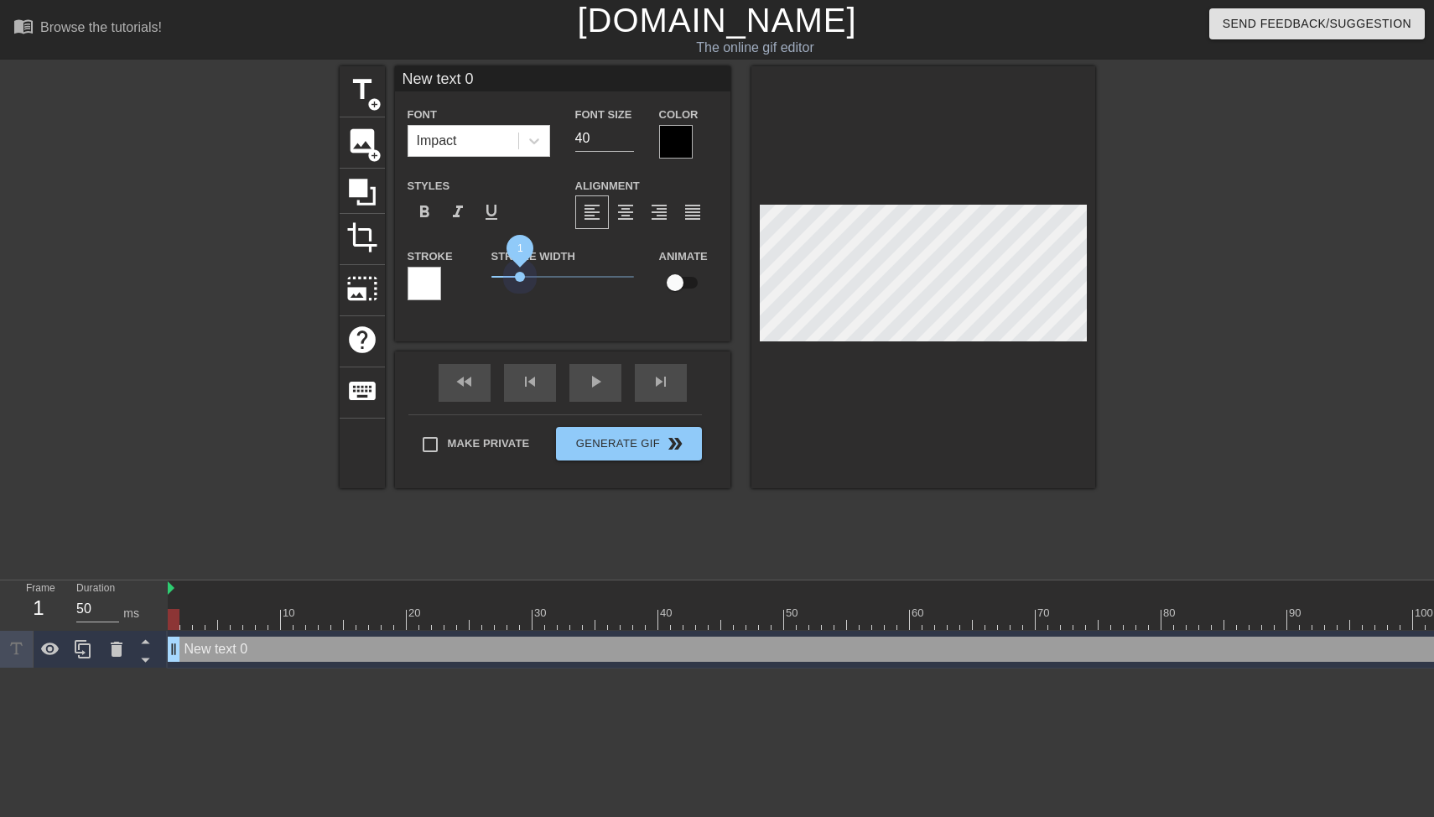
drag, startPoint x: 523, startPoint y: 278, endPoint x: 520, endPoint y: 287, distance: 9.8
click at [520, 287] on span "1" at bounding box center [562, 277] width 143 height 20
click at [434, 286] on div at bounding box center [425, 284] width 34 height 34
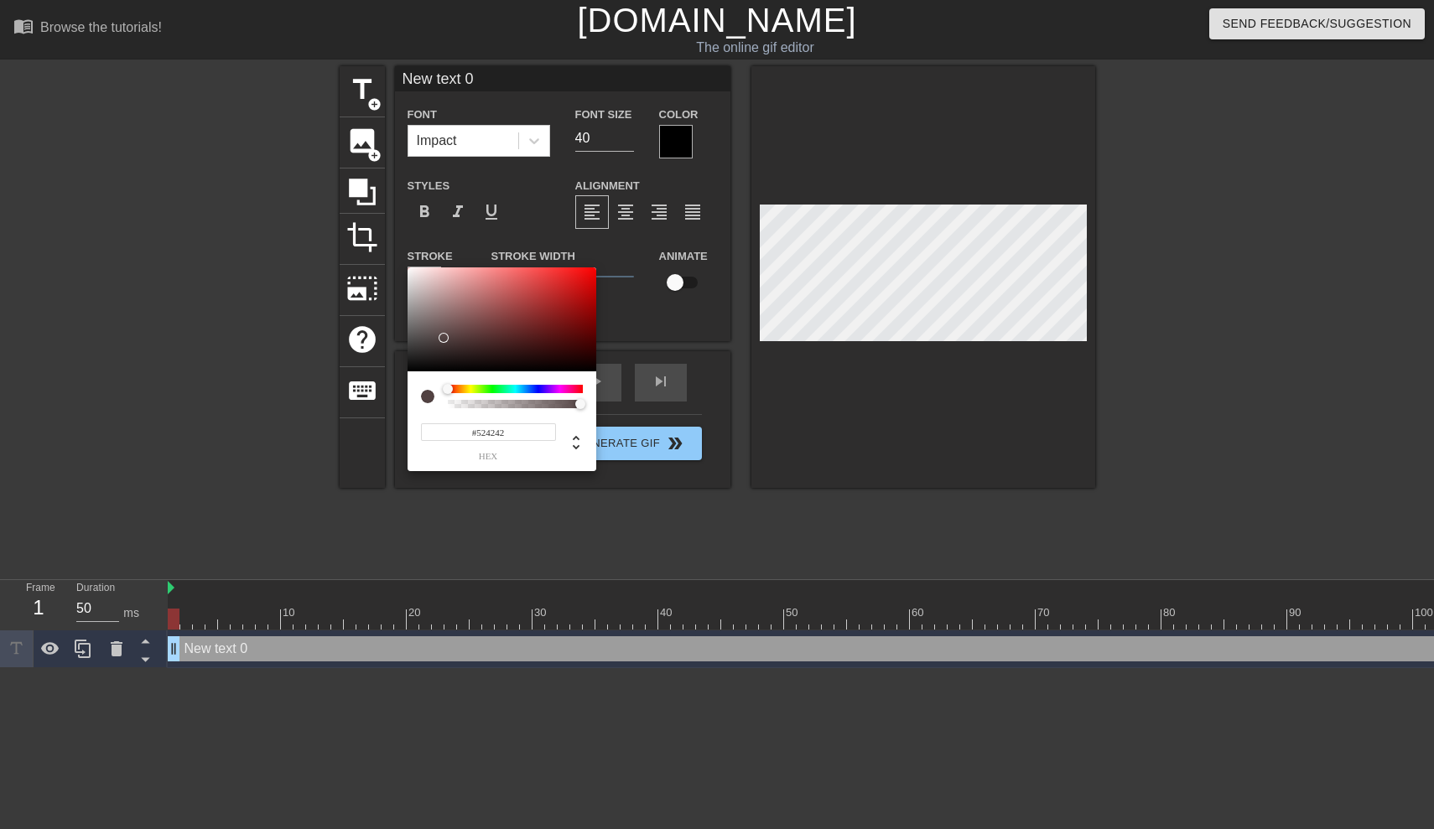
type input "#000000"
drag, startPoint x: 470, startPoint y: 311, endPoint x: 387, endPoint y: 390, distance: 114.5
click at [387, 390] on div "#000000 hex" at bounding box center [717, 414] width 1434 height 829
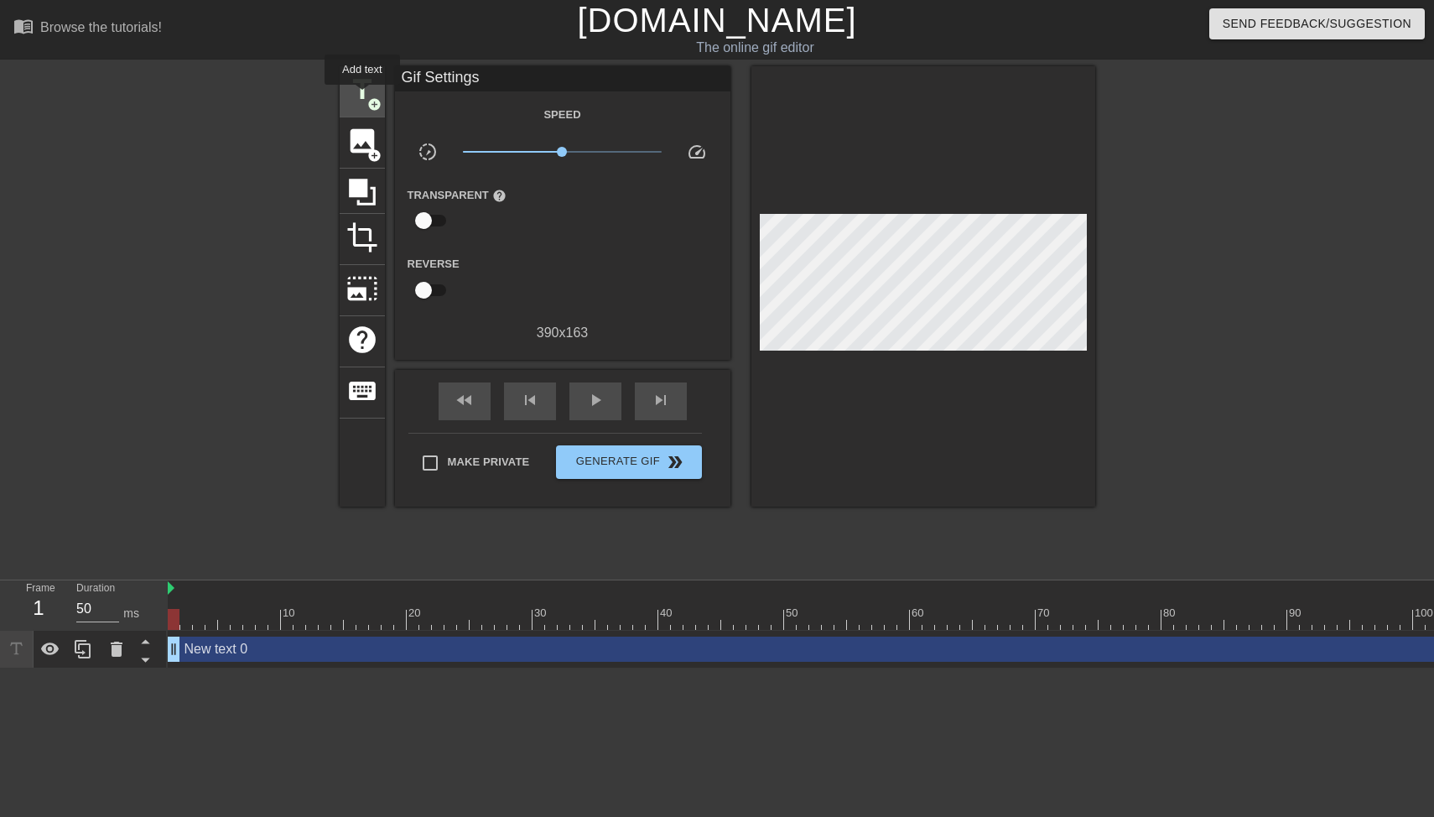
click at [361, 92] on span "title" at bounding box center [362, 90] width 32 height 32
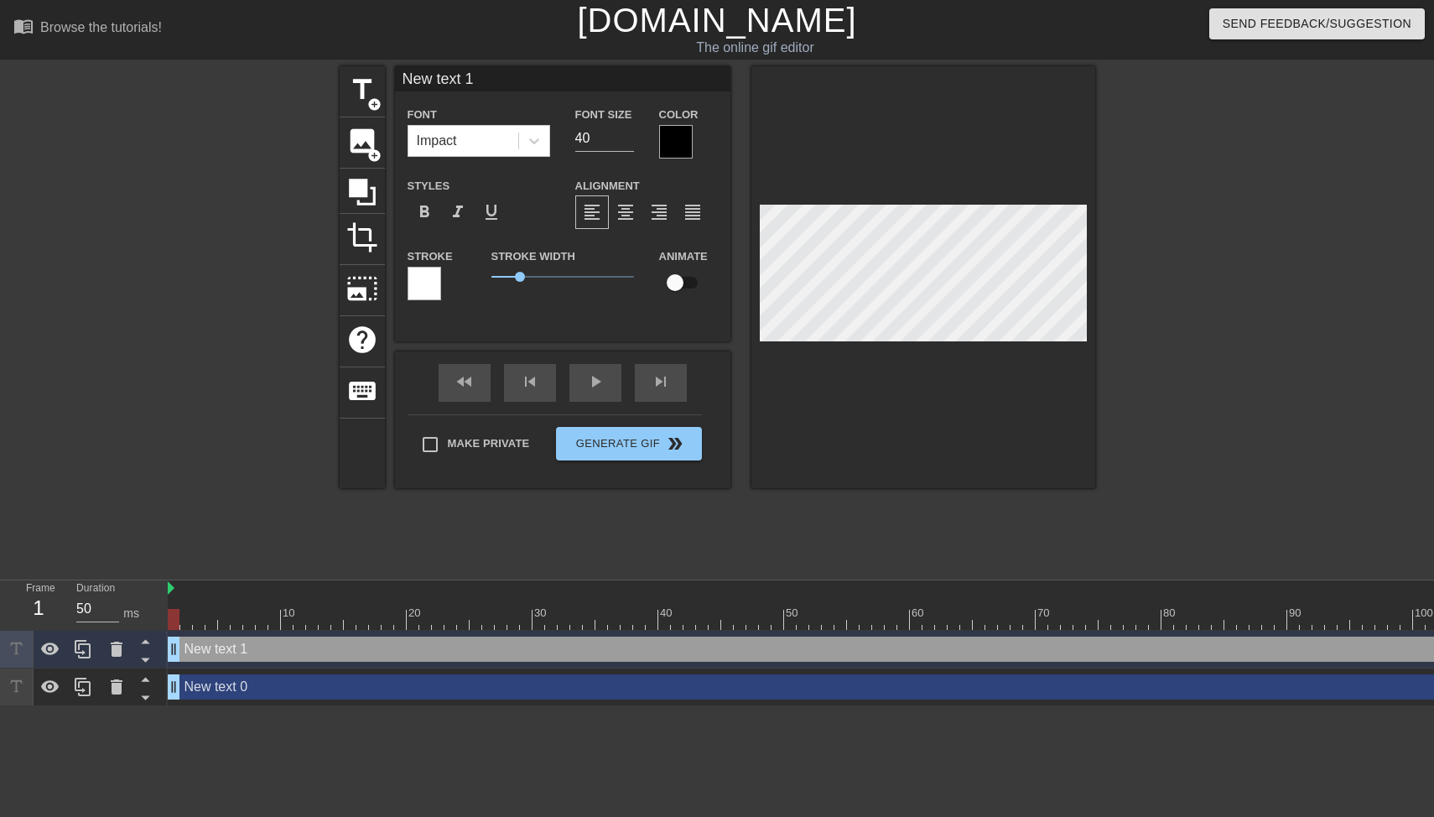
click at [663, 128] on div at bounding box center [676, 142] width 34 height 34
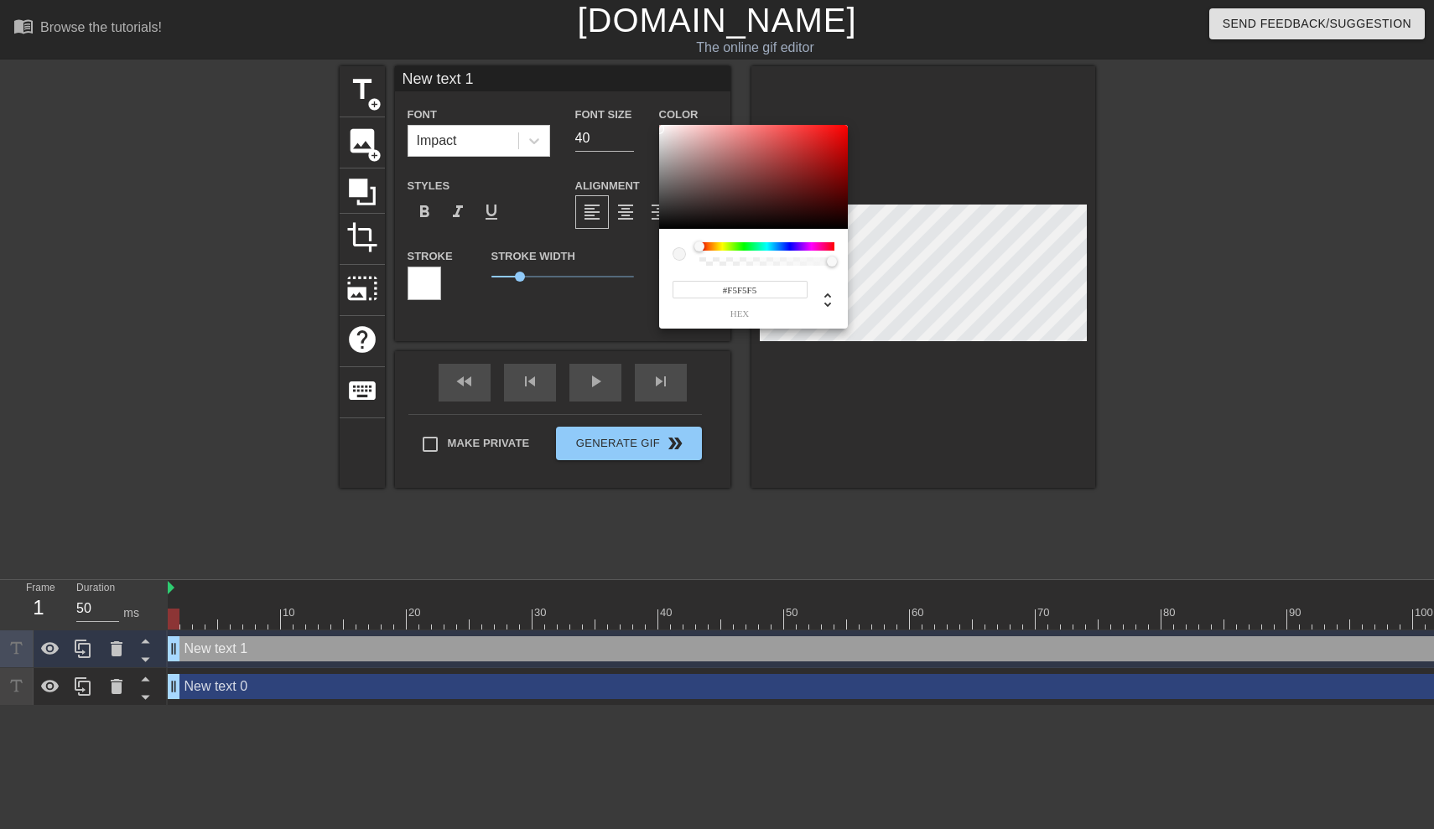
type input "#FFFFFF"
drag, startPoint x: 683, startPoint y: 149, endPoint x: 590, endPoint y: 80, distance: 116.9
click at [590, 80] on div "#FFFFFF hex" at bounding box center [717, 414] width 1434 height 829
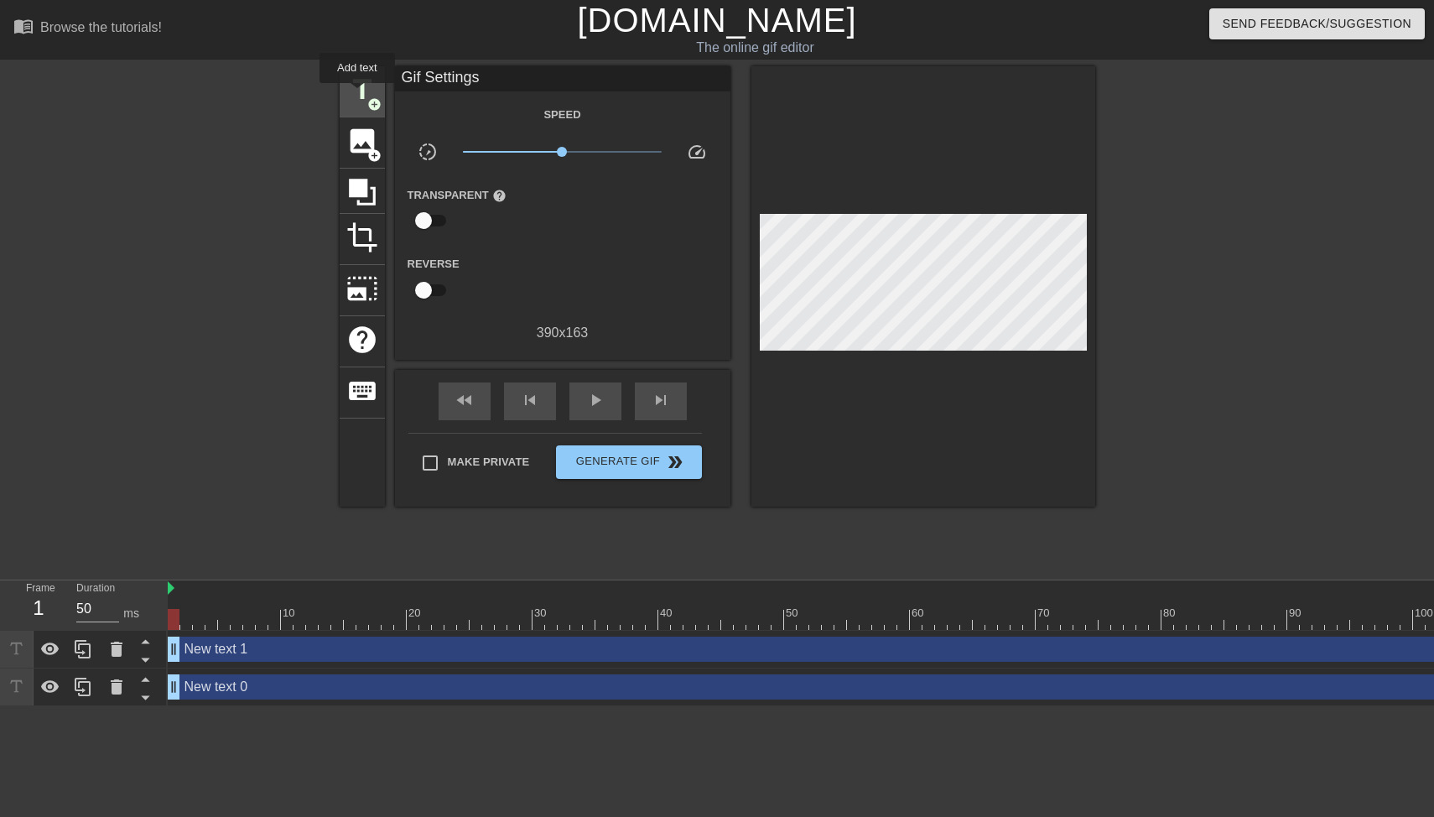
click at [358, 95] on span "title" at bounding box center [362, 90] width 32 height 32
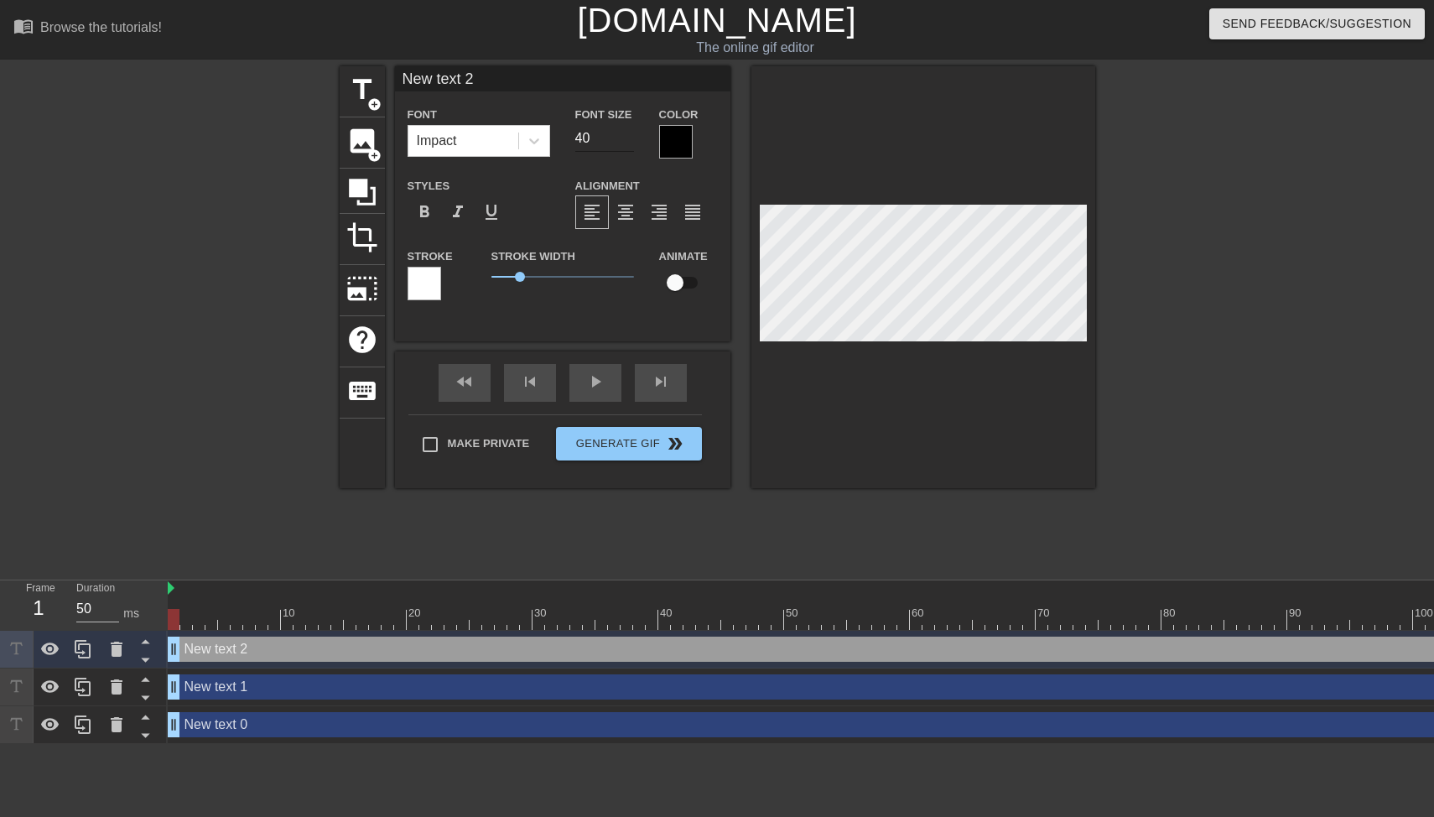
click at [586, 136] on input "40" at bounding box center [604, 138] width 59 height 27
click at [584, 136] on input "40" at bounding box center [604, 138] width 59 height 27
type input "15"
type input "New text 1"
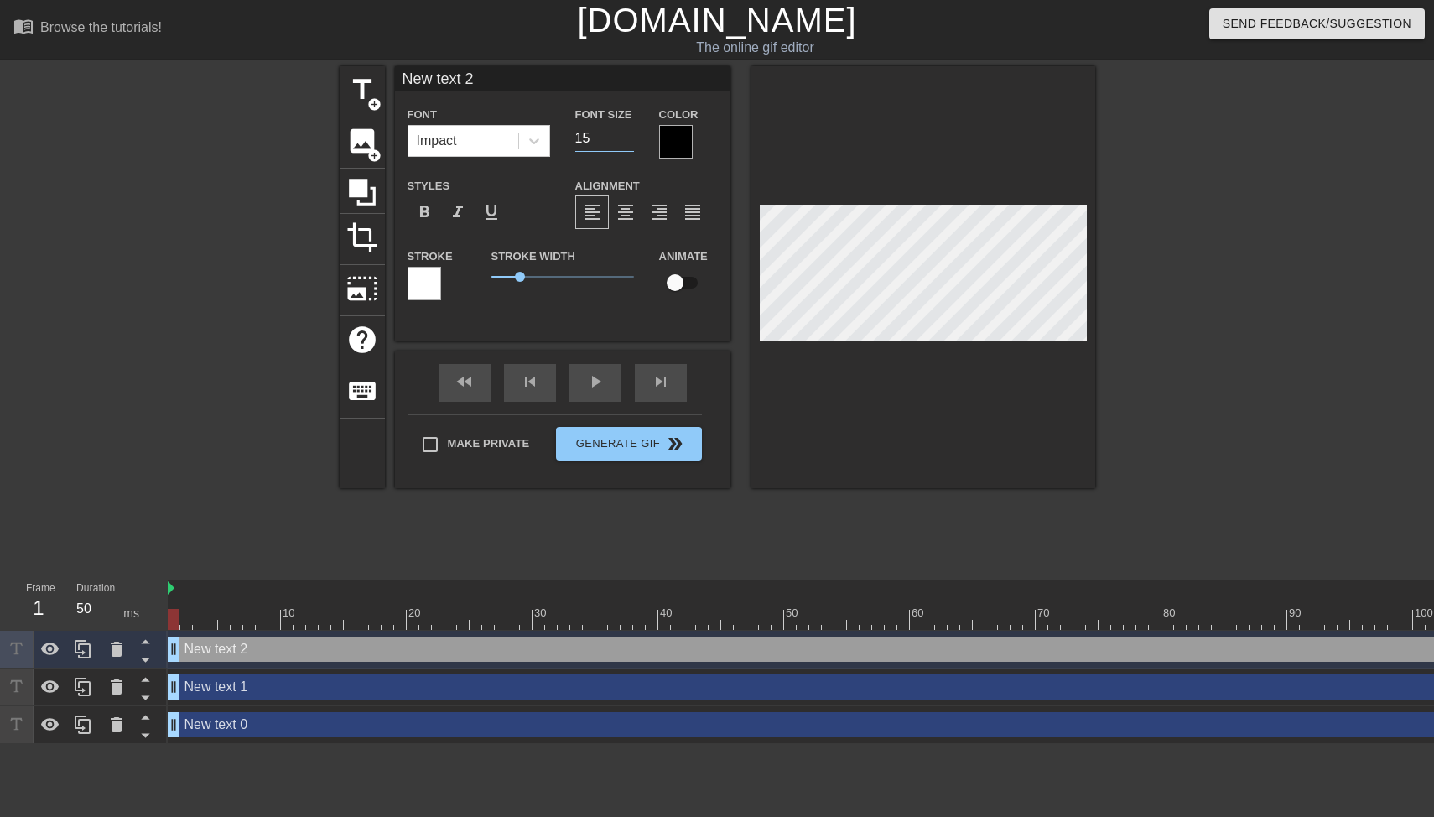
type input "40"
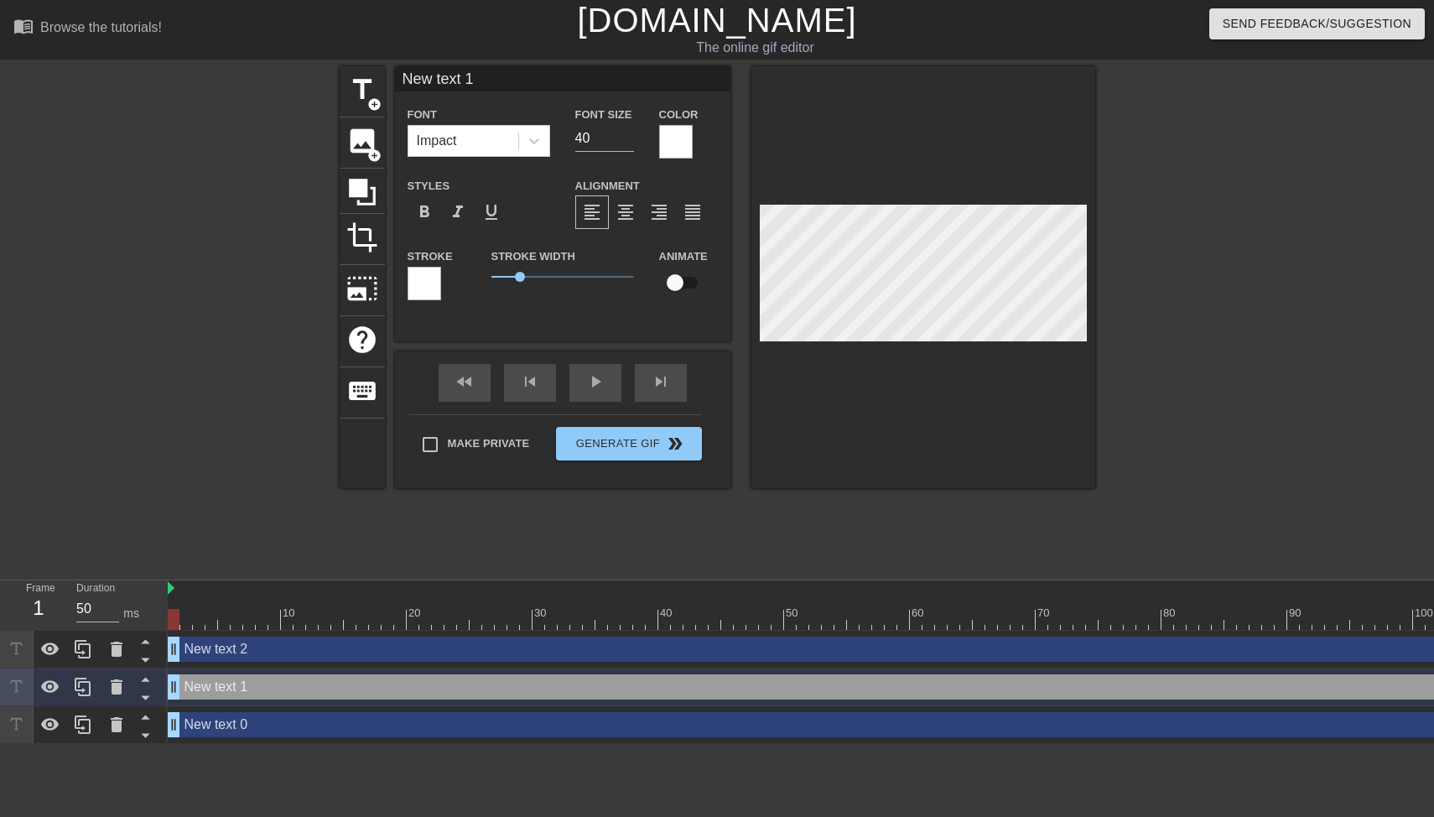
type input "New text 2"
type input "15"
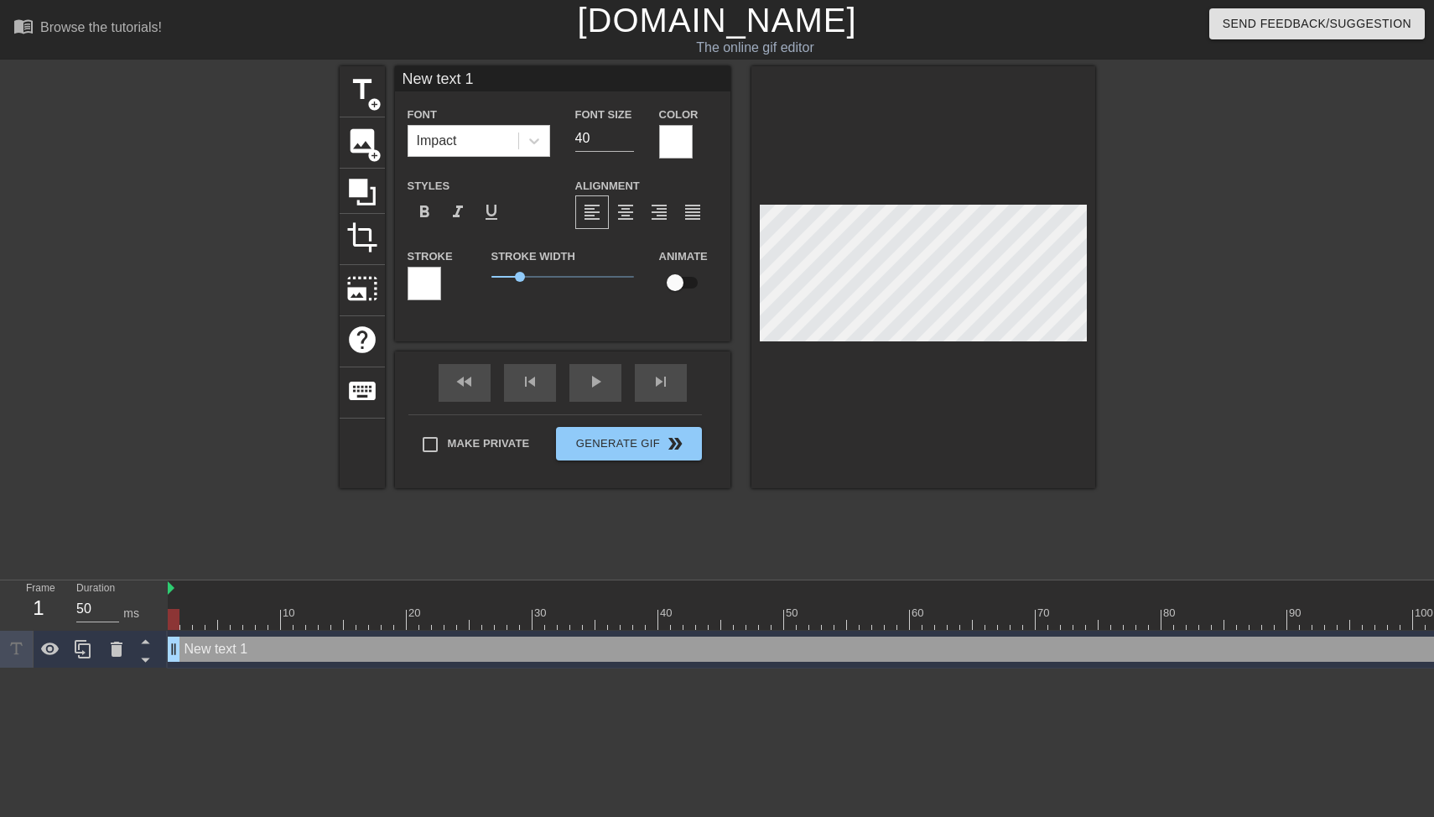
click at [426, 283] on div at bounding box center [425, 284] width 34 height 34
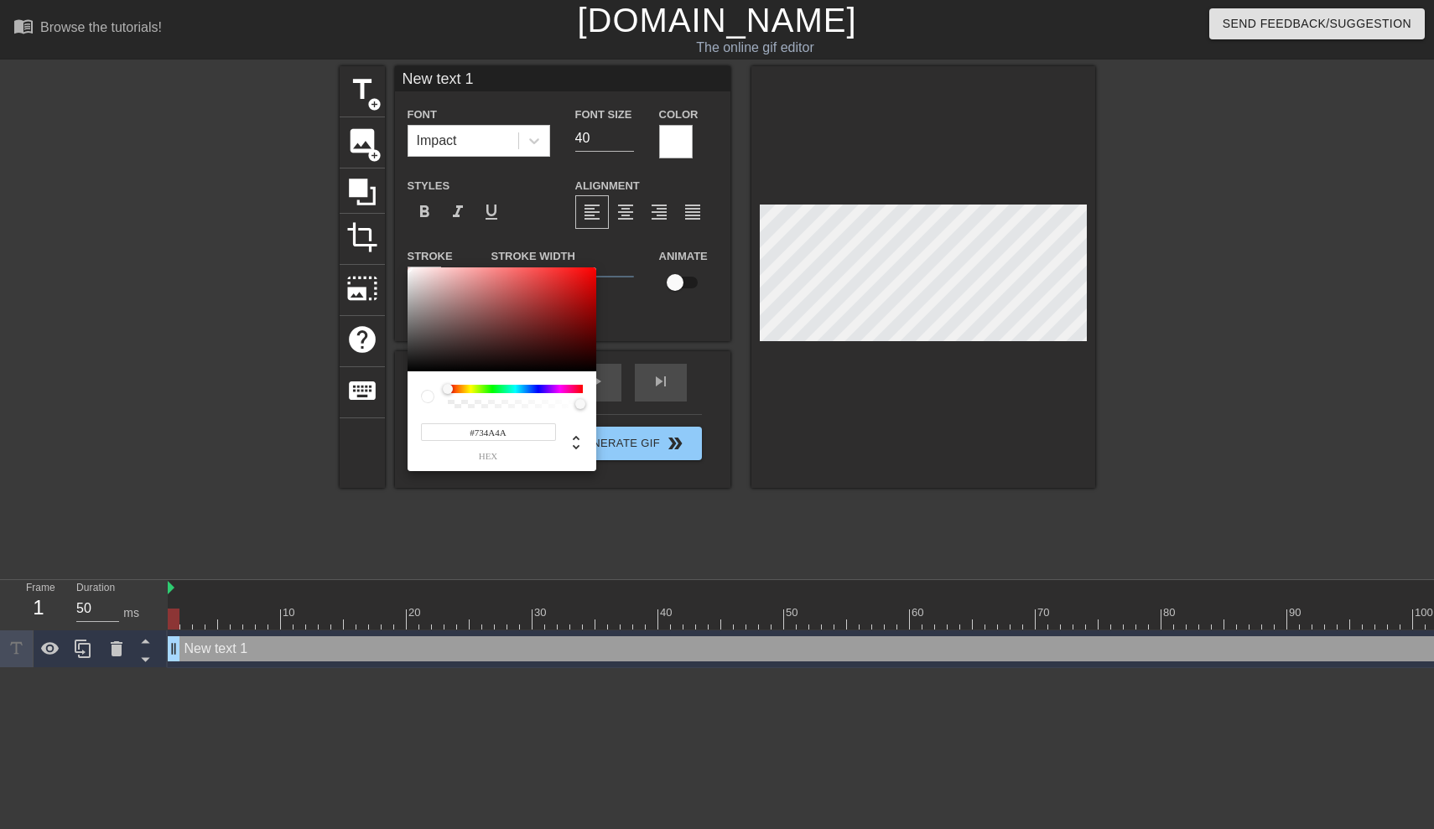
type input "#000000"
drag, startPoint x: 447, startPoint y: 343, endPoint x: 377, endPoint y: 401, distance: 91.2
click at [347, 409] on div "#000000 hex" at bounding box center [717, 414] width 1434 height 829
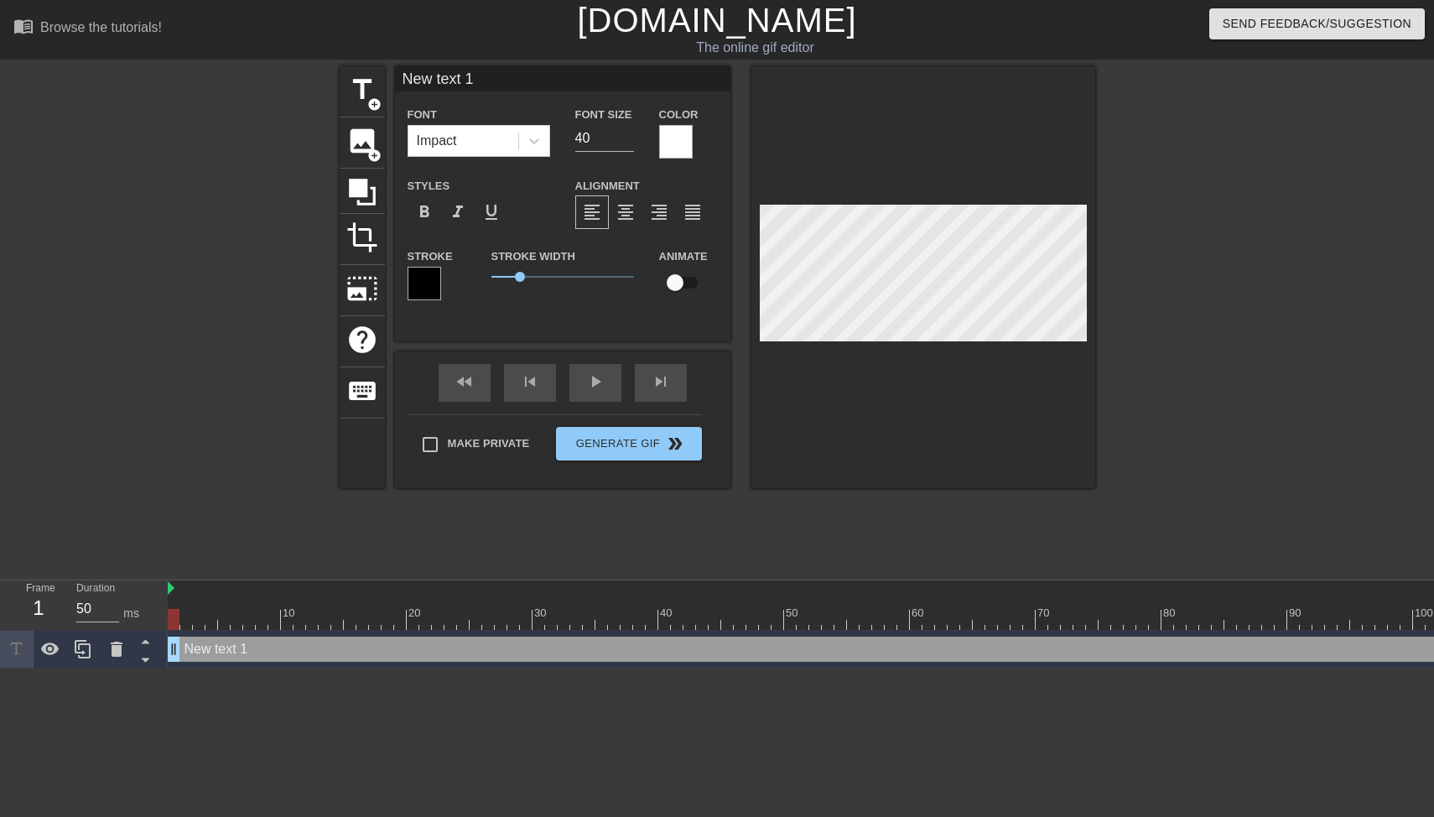
type input "и заявки конвертируются в квалы"
type textarea "и заявки конвертируются в квалы"
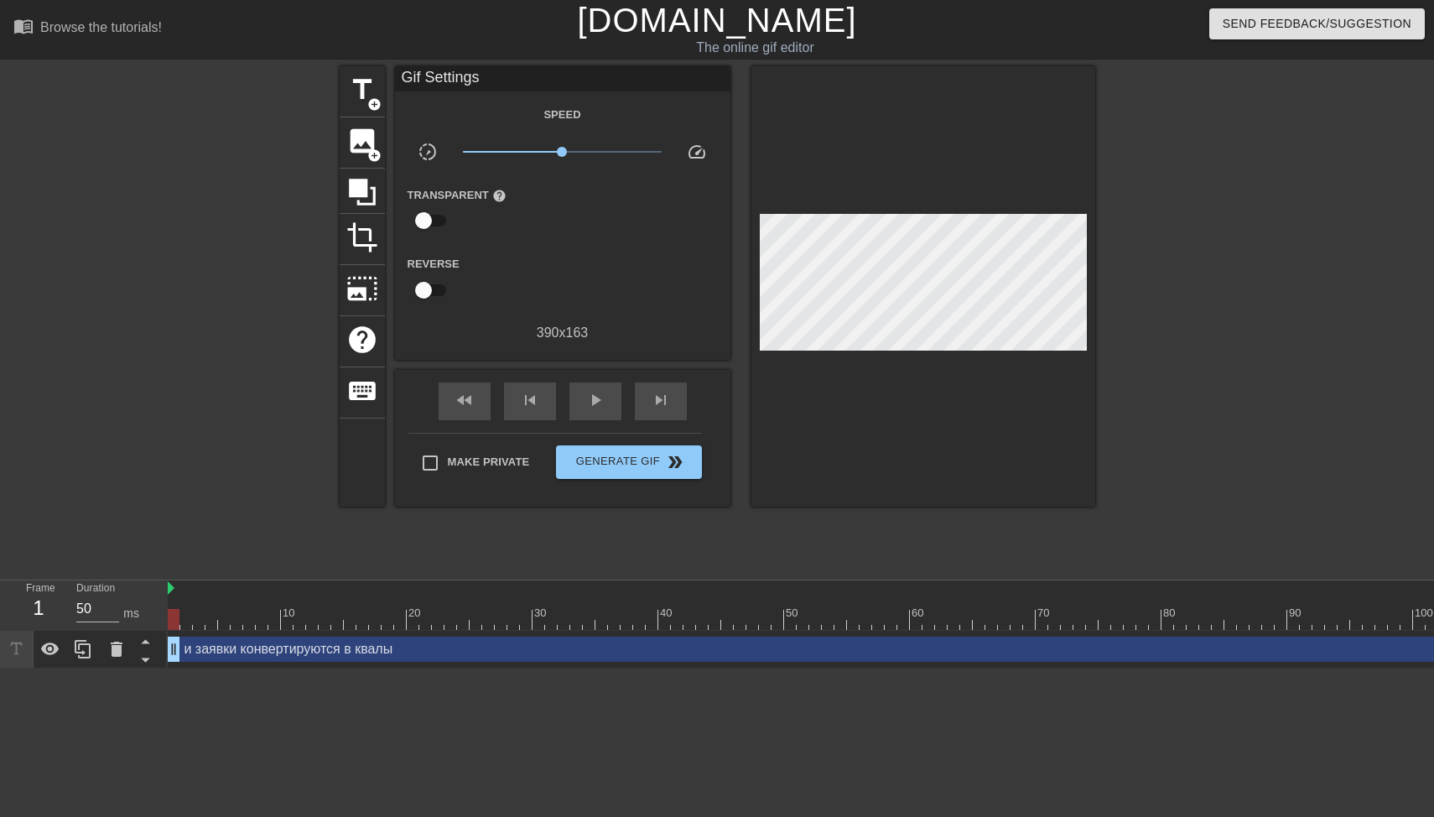
click at [1190, 247] on div at bounding box center [1241, 317] width 252 height 503
click at [616, 484] on div "Make Private Generate Gif double_arrow" at bounding box center [554, 466] width 293 height 66
click at [631, 473] on button "Generate Gif double_arrow" at bounding box center [628, 462] width 145 height 34
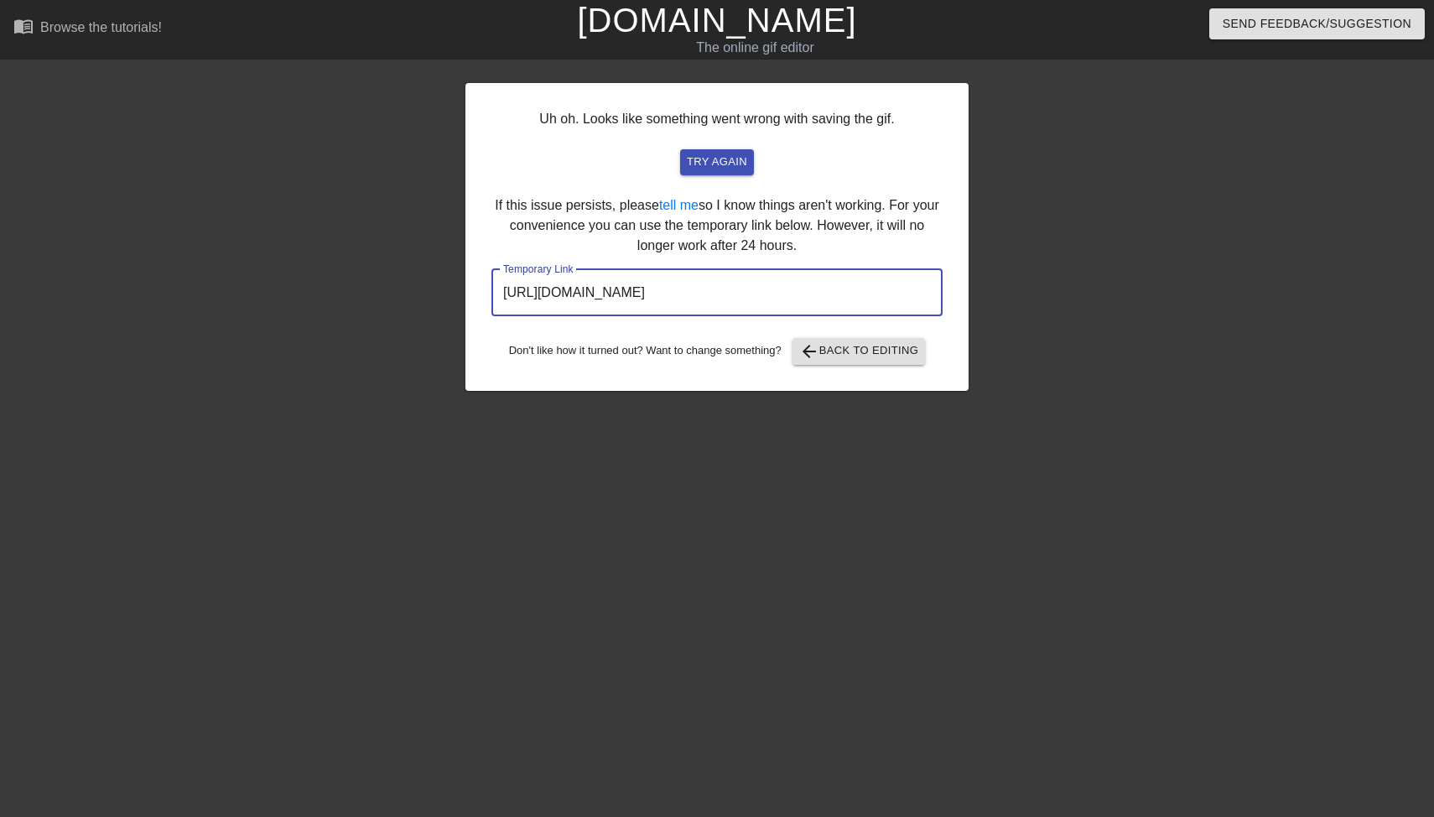
click at [780, 292] on input "https://www.gifntext.com/temp_generations/8QwbVDTY.gif" at bounding box center [716, 292] width 451 height 47
